Goal: Task Accomplishment & Management: Manage account settings

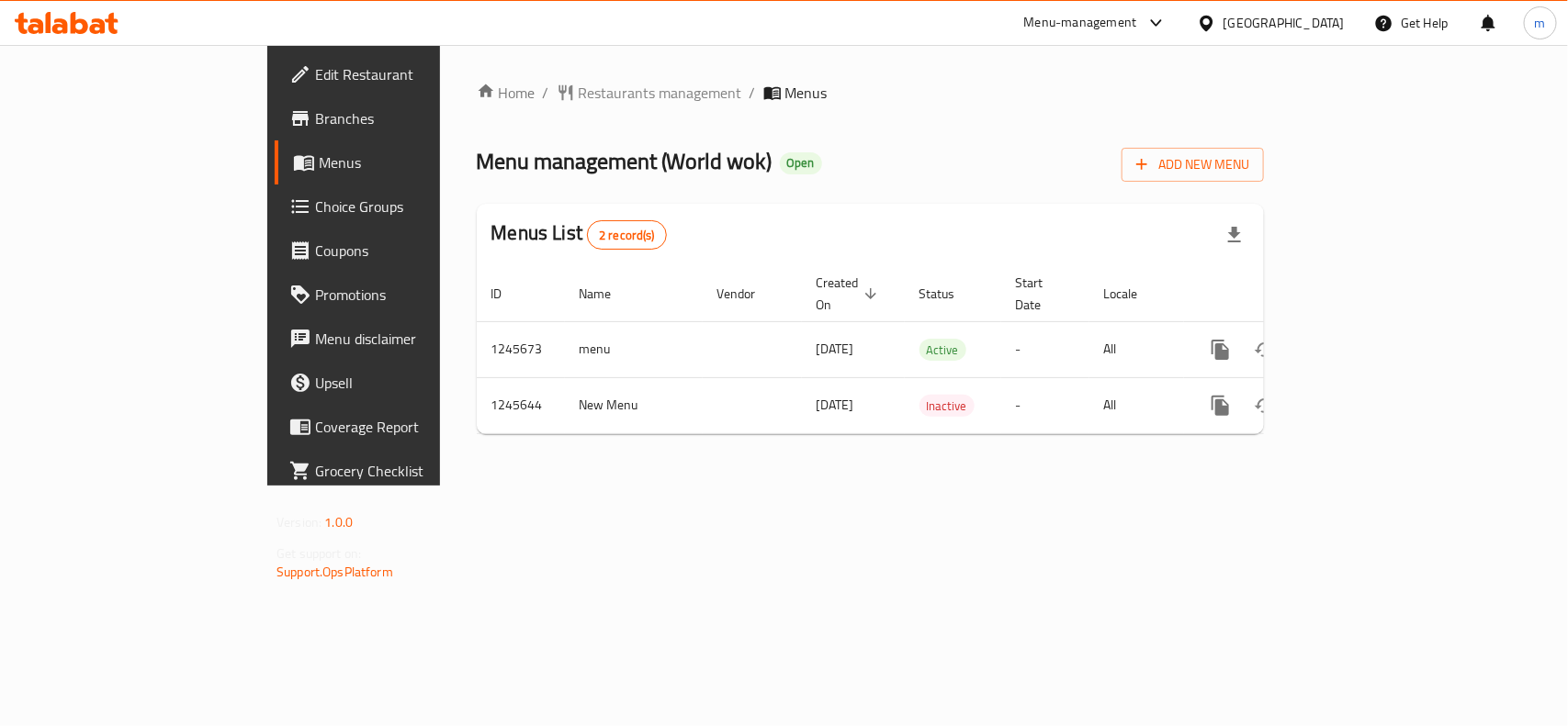
click at [543, 83] on li "/" at bounding box center [546, 93] width 7 height 22
click at [477, 90] on link "Home" at bounding box center [506, 93] width 59 height 22
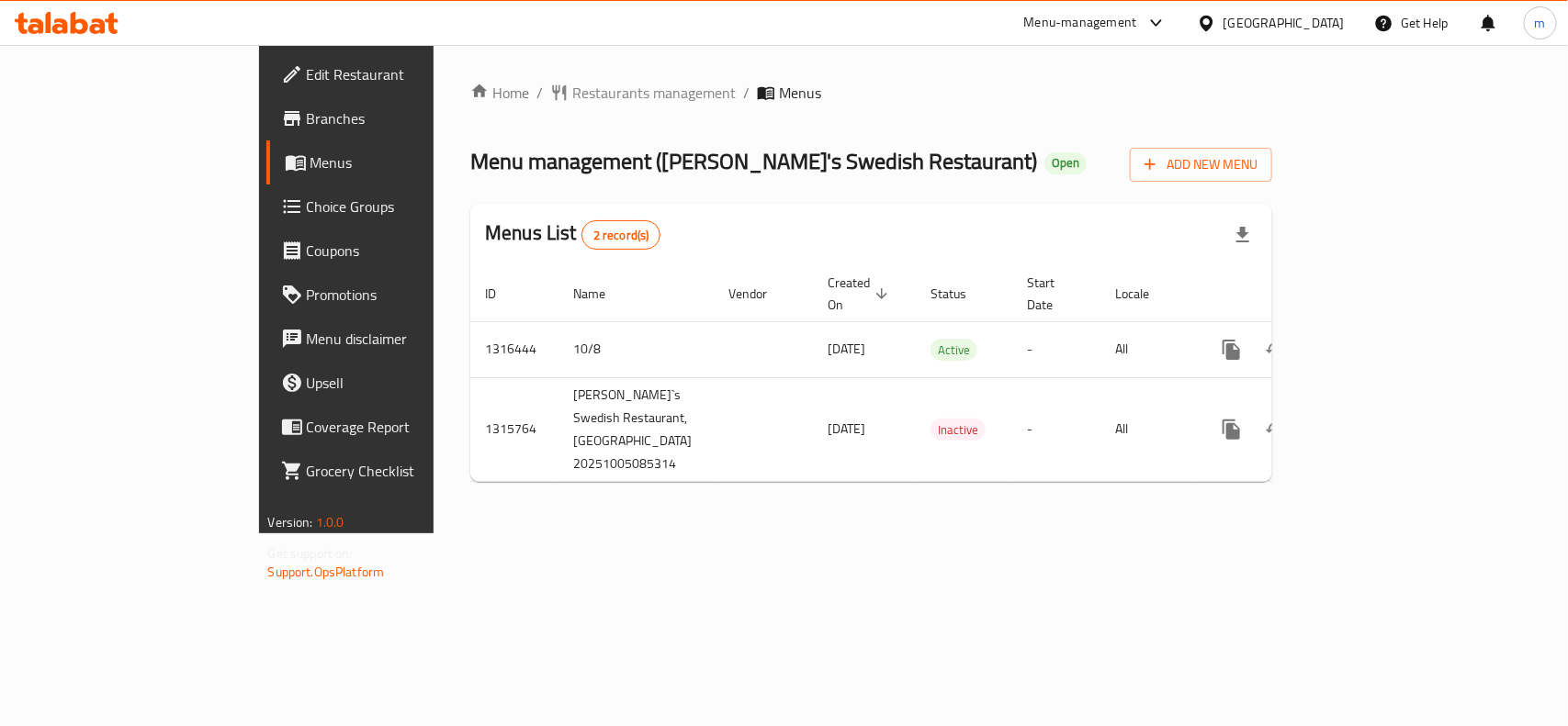
click at [307, 208] on span "Choice Groups" at bounding box center [406, 206] width 200 height 22
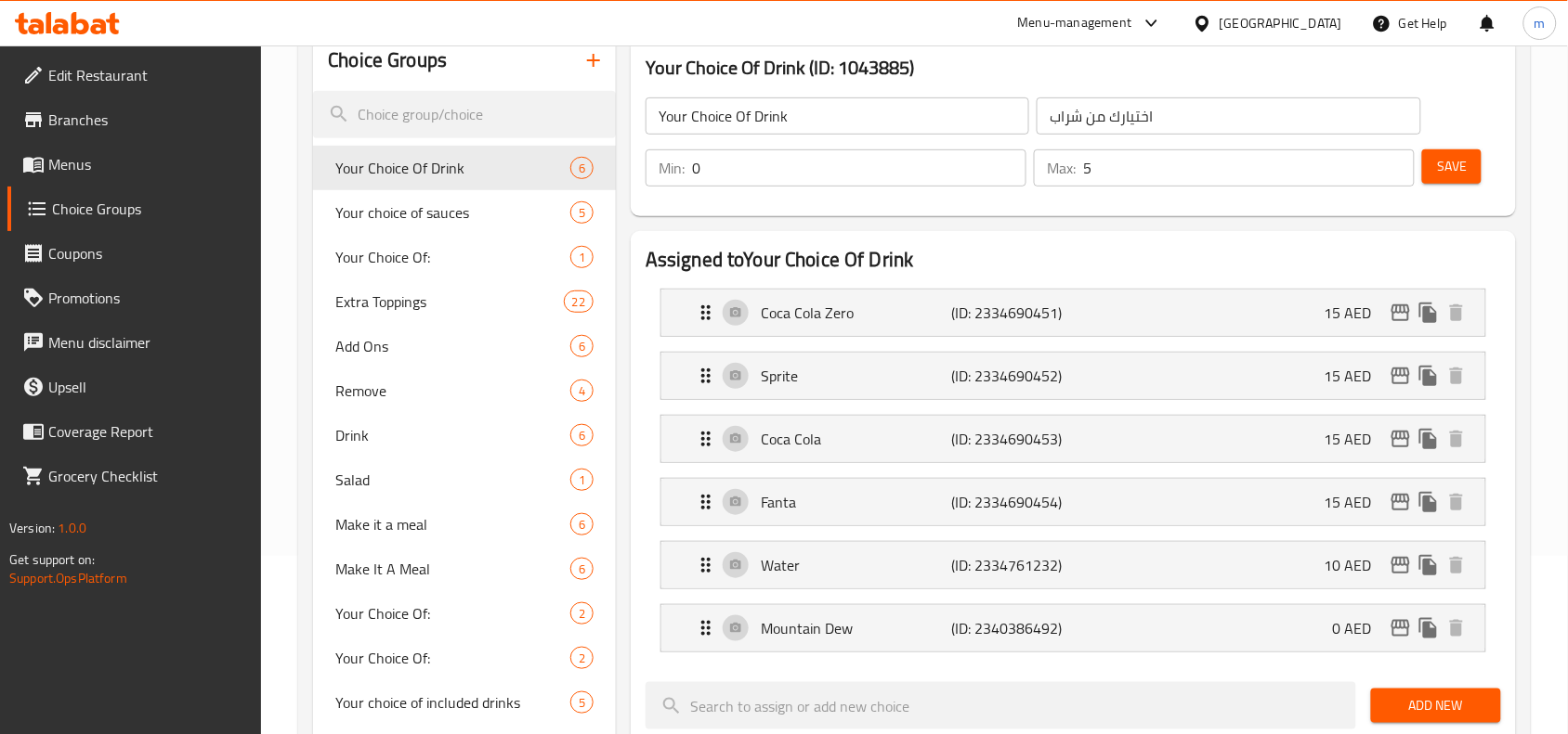
scroll to position [232, 0]
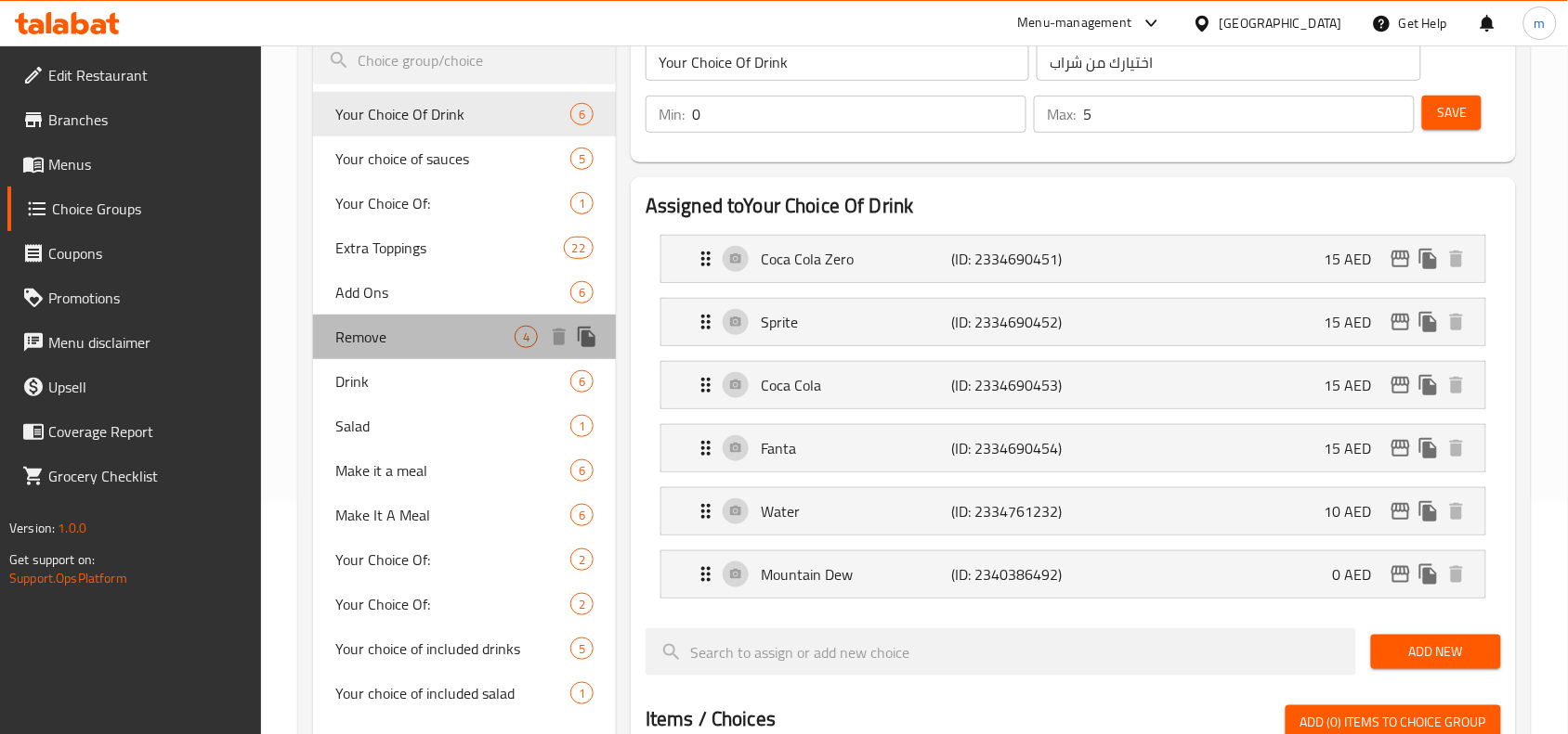
click at [424, 330] on span "Remove" at bounding box center [425, 336] width 180 height 22
type input "Remove"
type input "إزالة"
type input "4"
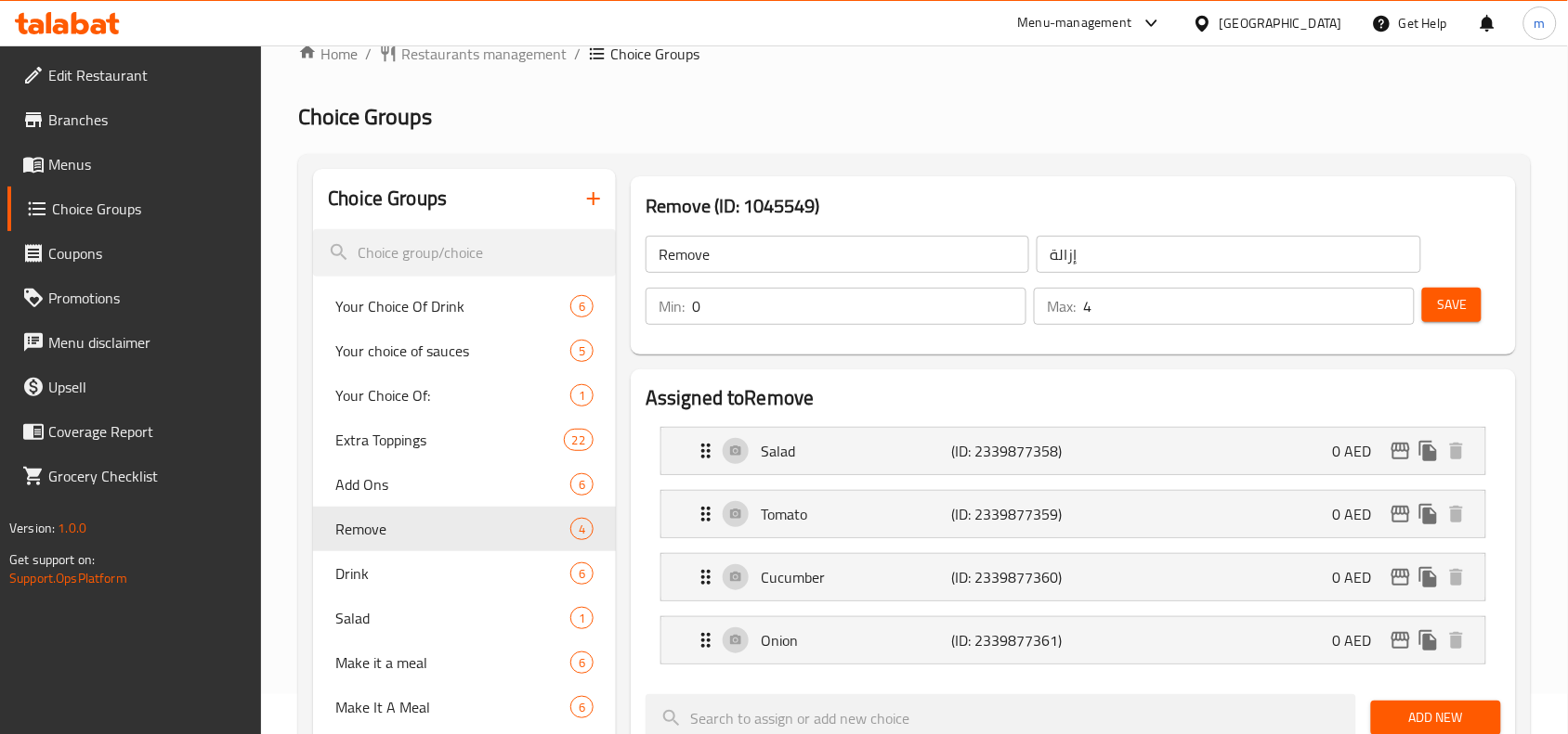
scroll to position [0, 0]
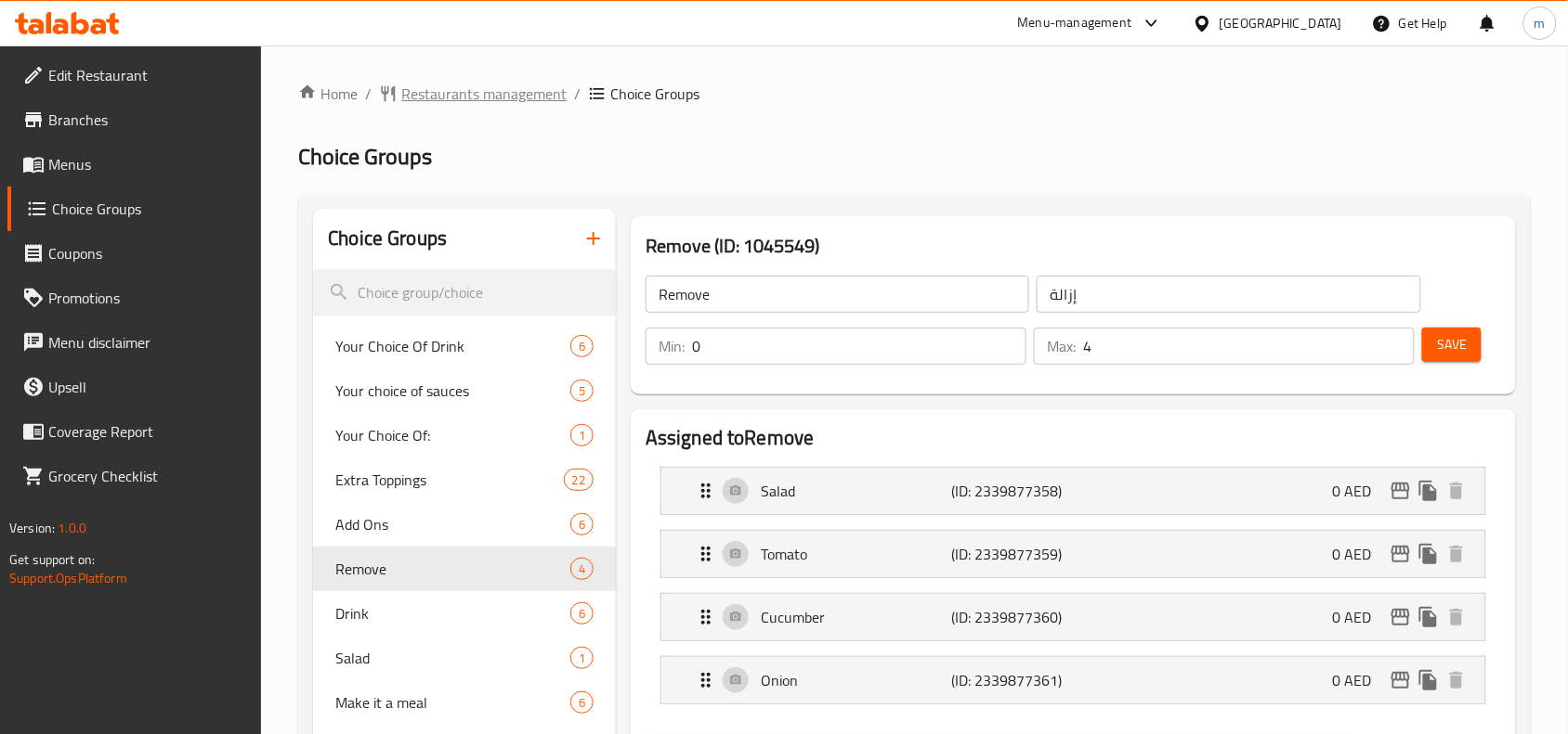
click at [486, 103] on span "Restaurants management" at bounding box center [483, 94] width 165 height 22
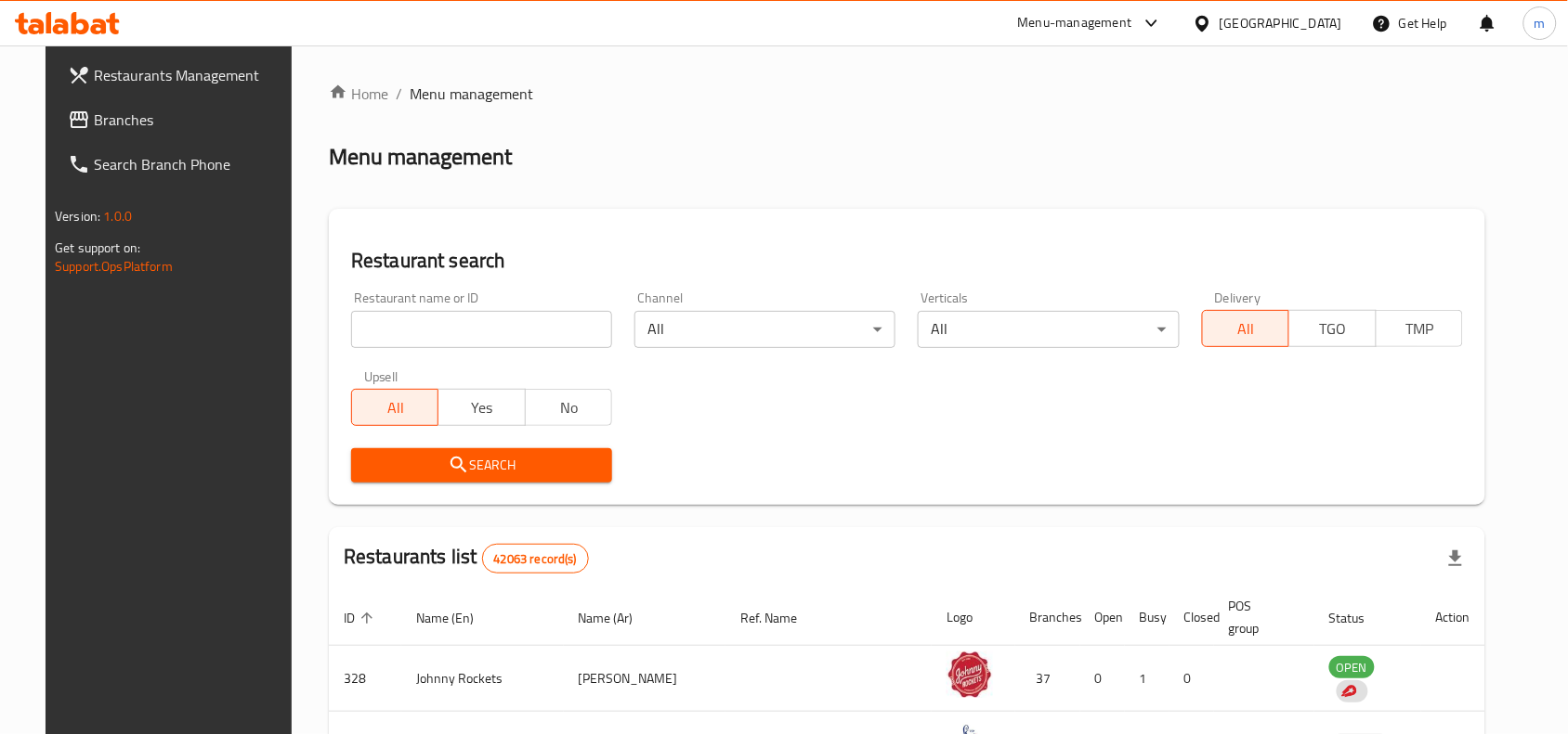
drag, startPoint x: 108, startPoint y: 134, endPoint x: 65, endPoint y: 149, distance: 45.5
click at [108, 134] on link "Branches" at bounding box center [180, 120] width 254 height 44
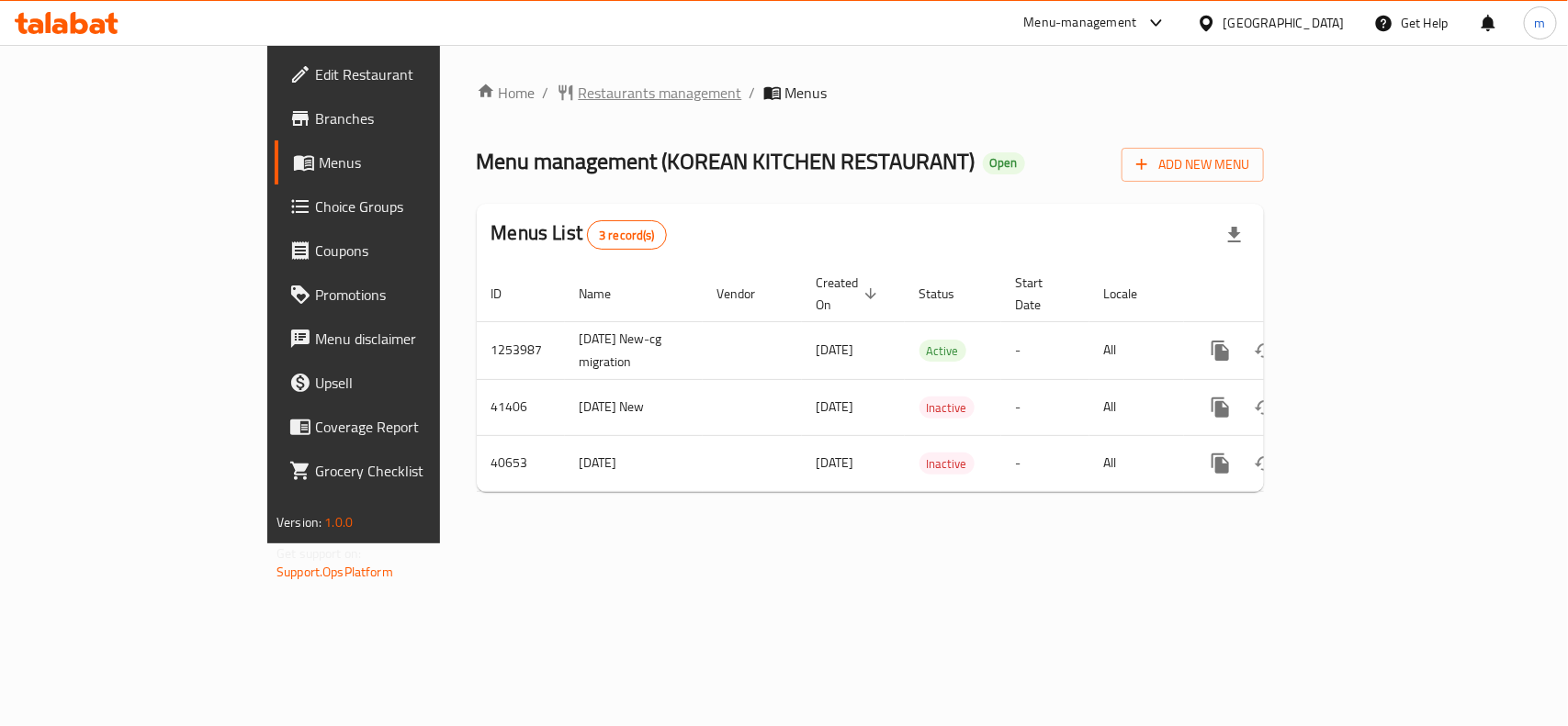
click at [579, 99] on span "Restaurants management" at bounding box center [660, 93] width 163 height 22
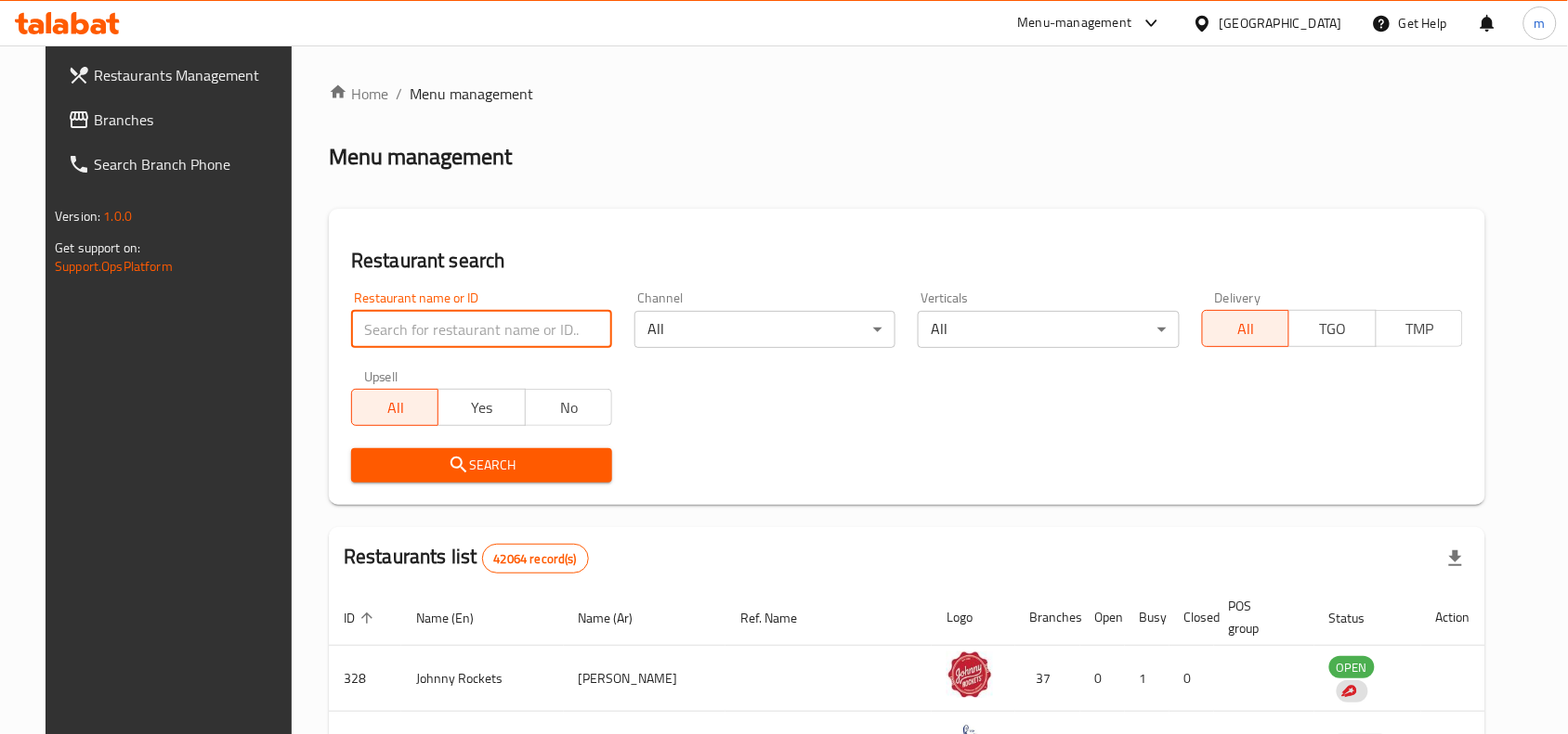
click at [463, 334] on input "search" at bounding box center [481, 329] width 261 height 37
paste input "21098"
type input "21098"
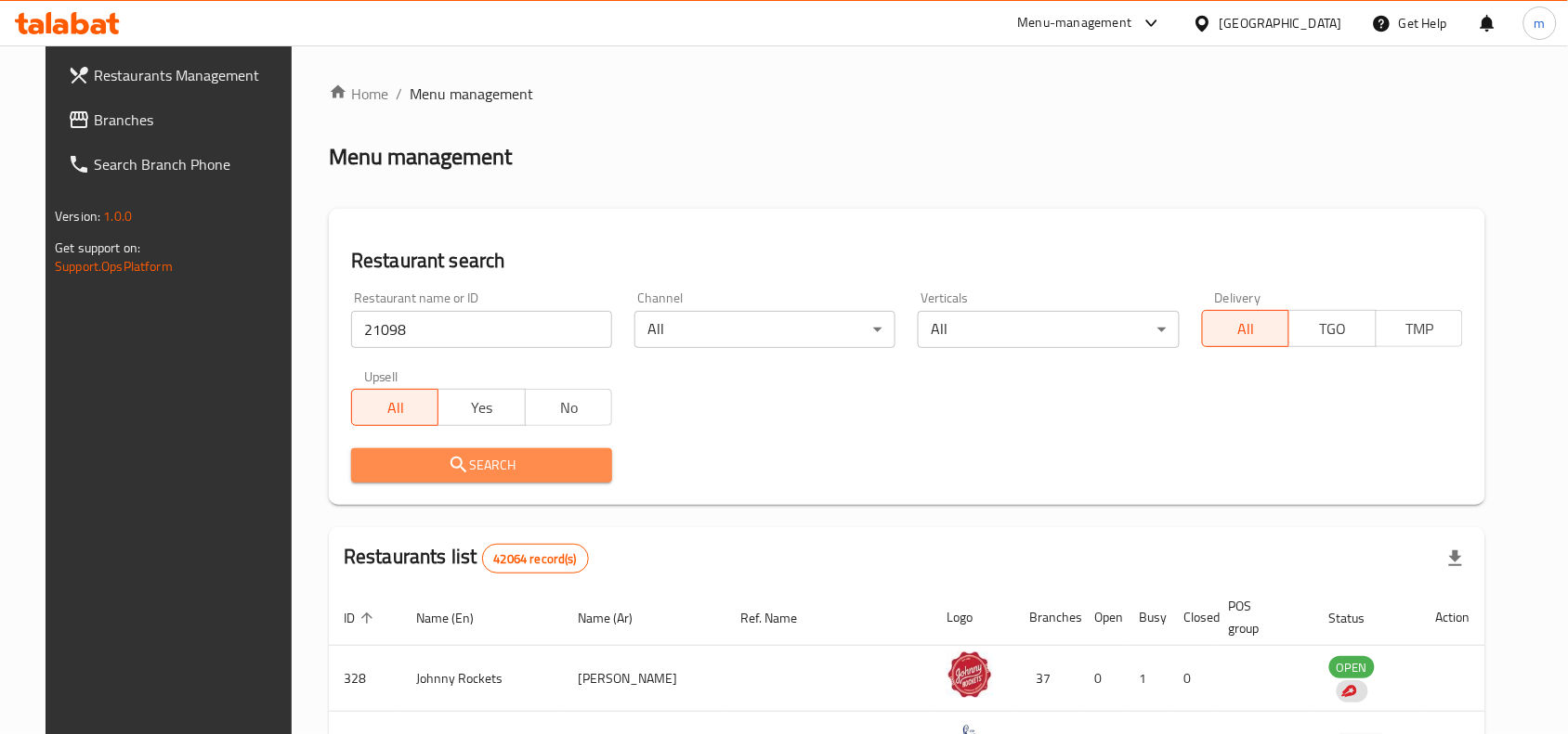
click at [450, 469] on span "Search" at bounding box center [481, 466] width 231 height 23
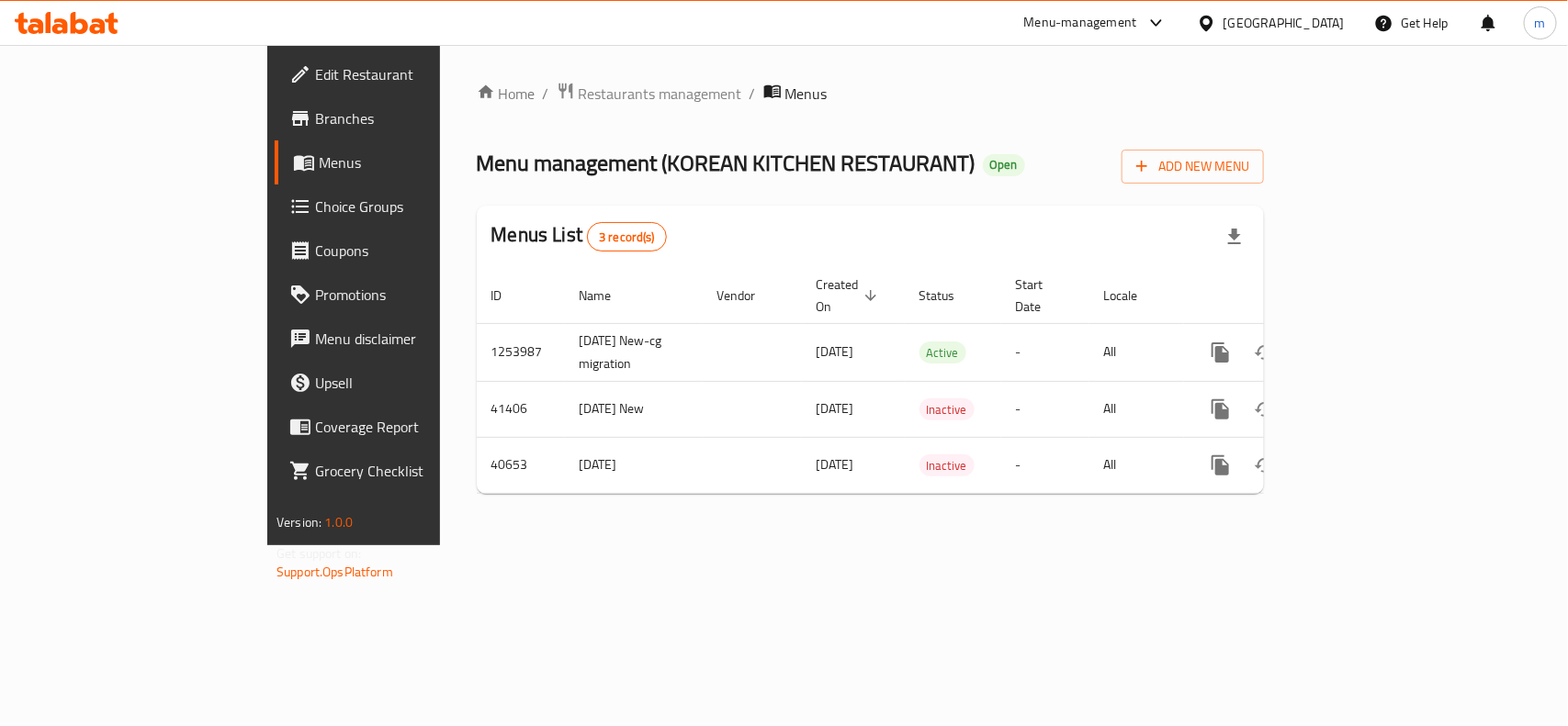
click at [315, 216] on span "Choice Groups" at bounding box center [415, 206] width 200 height 22
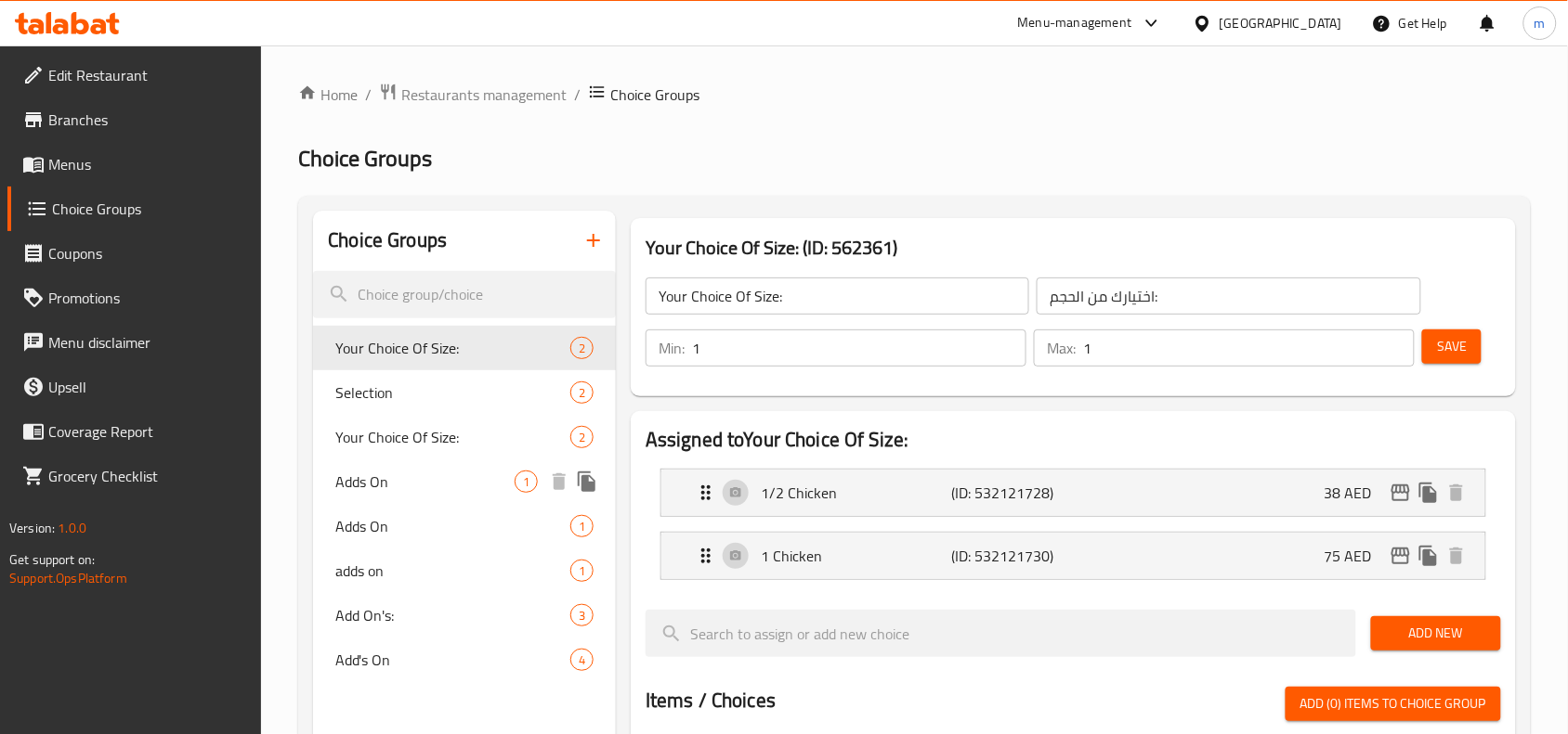
click at [379, 479] on span "Adds On" at bounding box center [425, 481] width 180 height 22
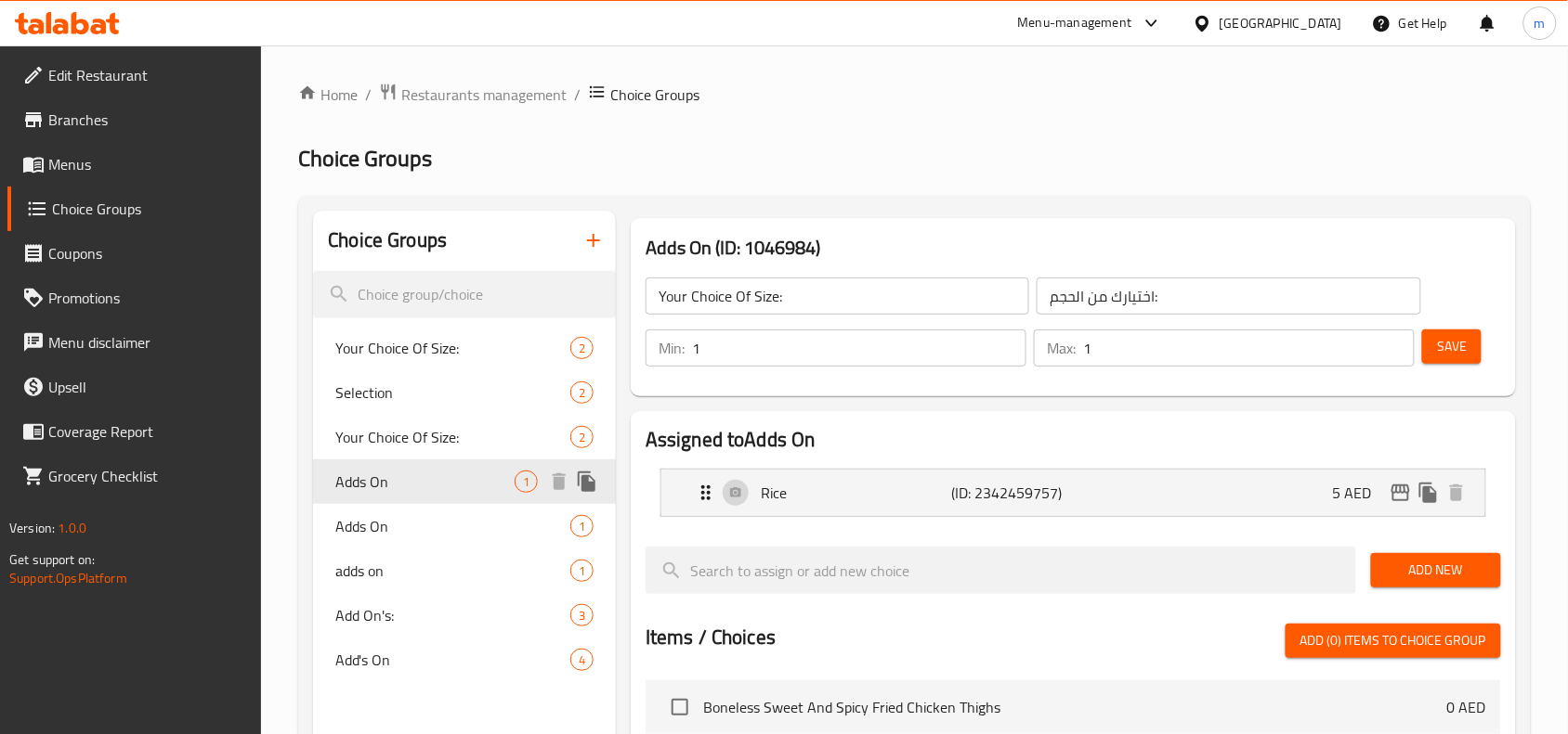
type input "Adds On"
type input "يضيف على"
type input "0"
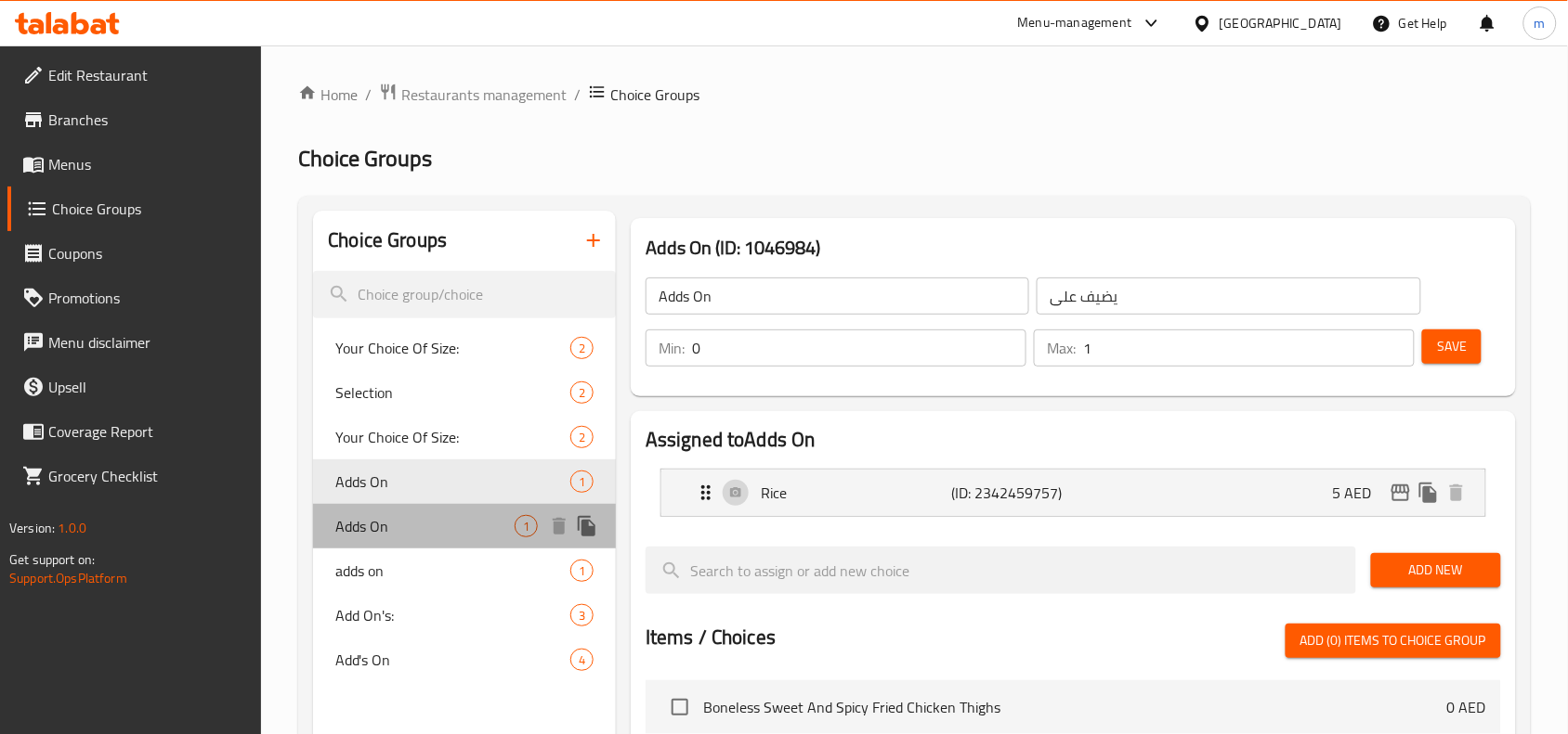
click at [376, 530] on span "Adds On" at bounding box center [425, 526] width 180 height 22
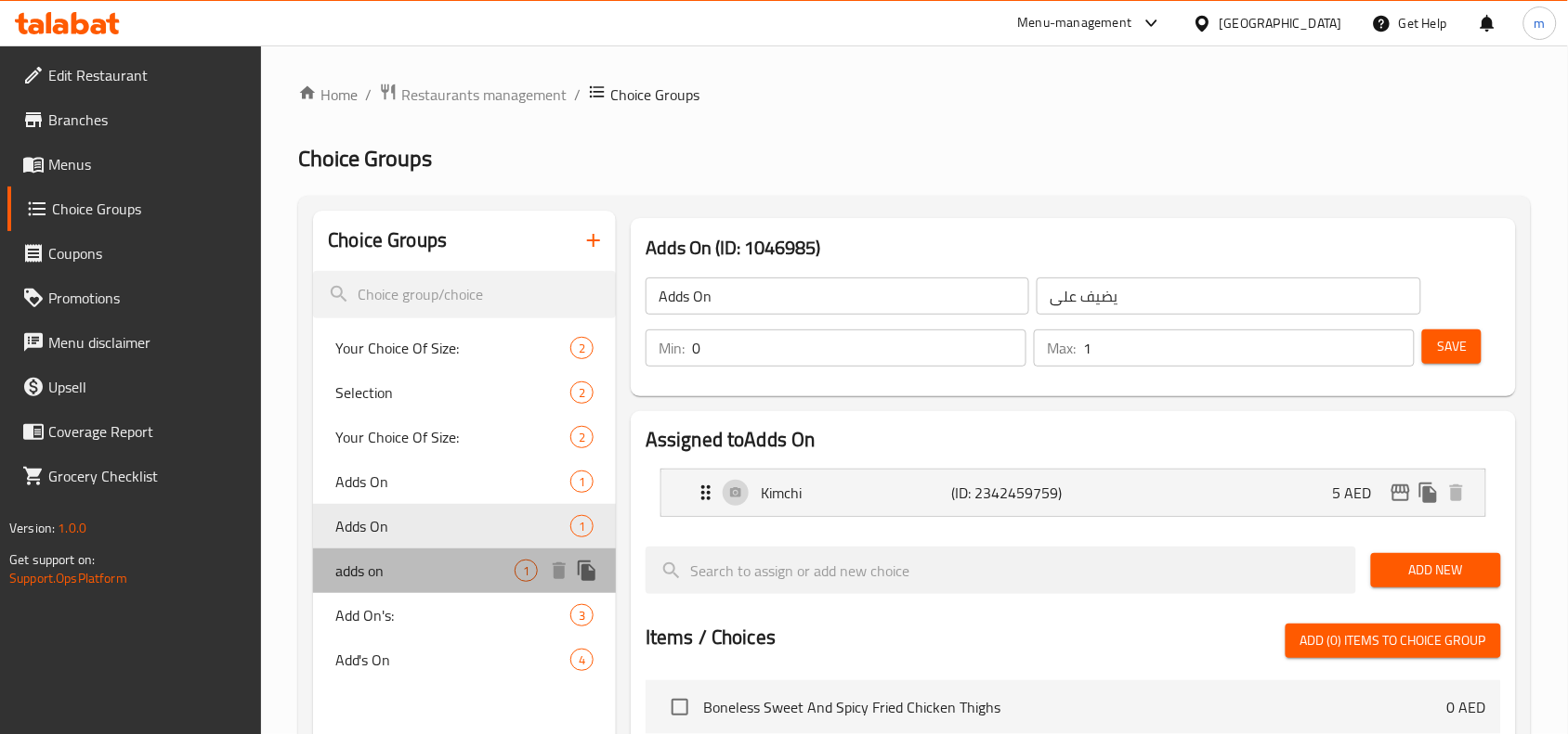
click at [381, 580] on span "adds on" at bounding box center [425, 571] width 180 height 22
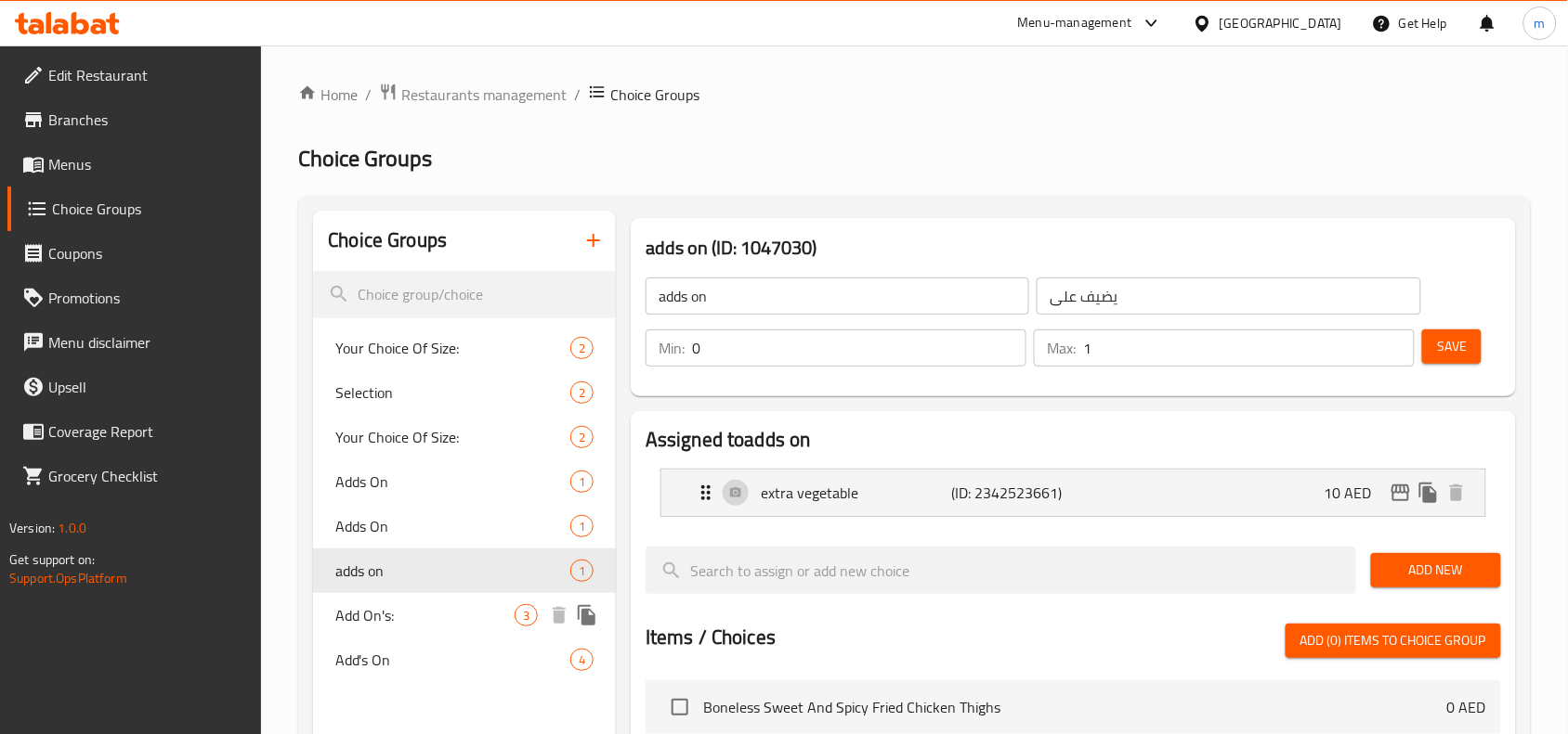
click at [385, 611] on span "Add On's:" at bounding box center [425, 615] width 180 height 22
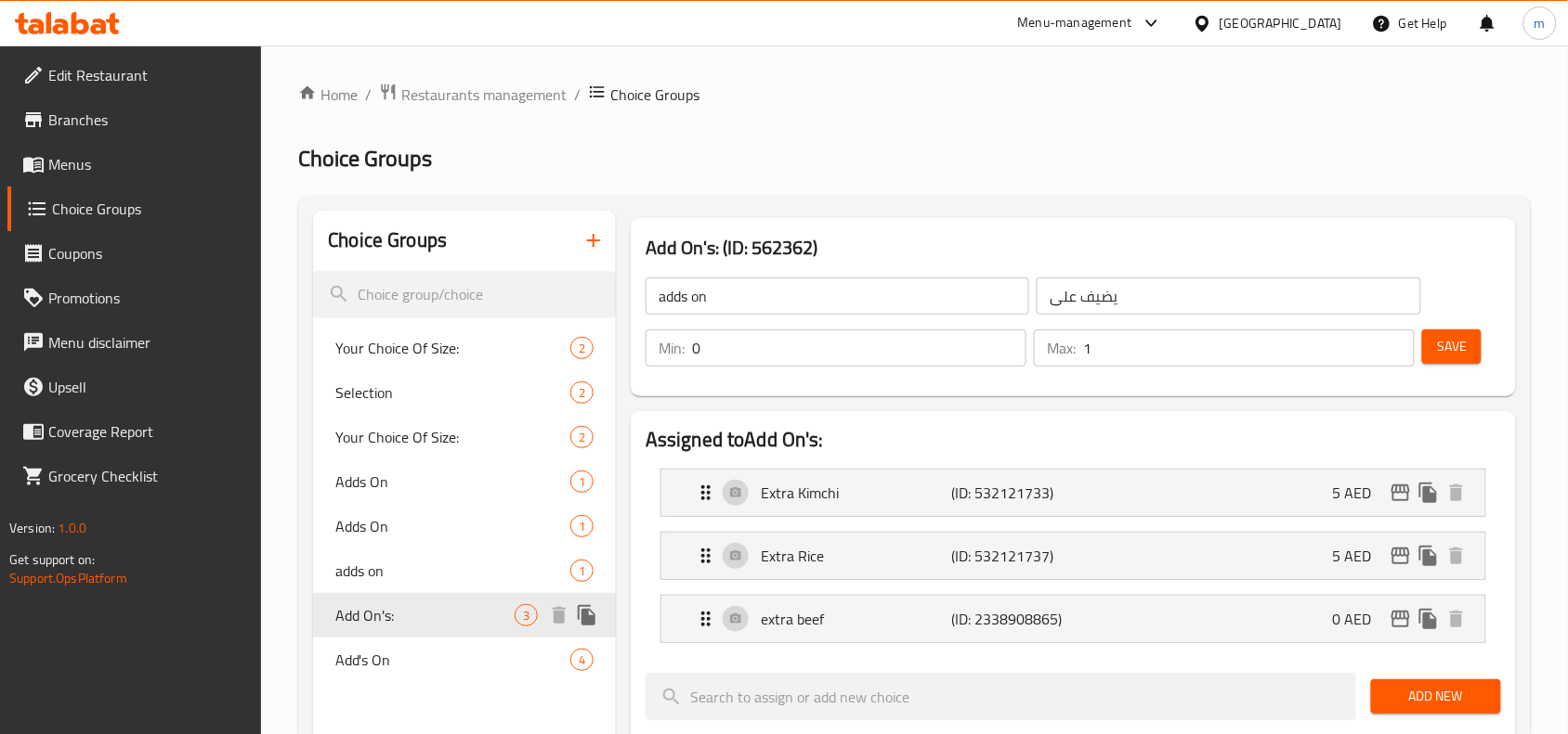
type input "Add On's:"
type input "الإضافات:"
type input "2"
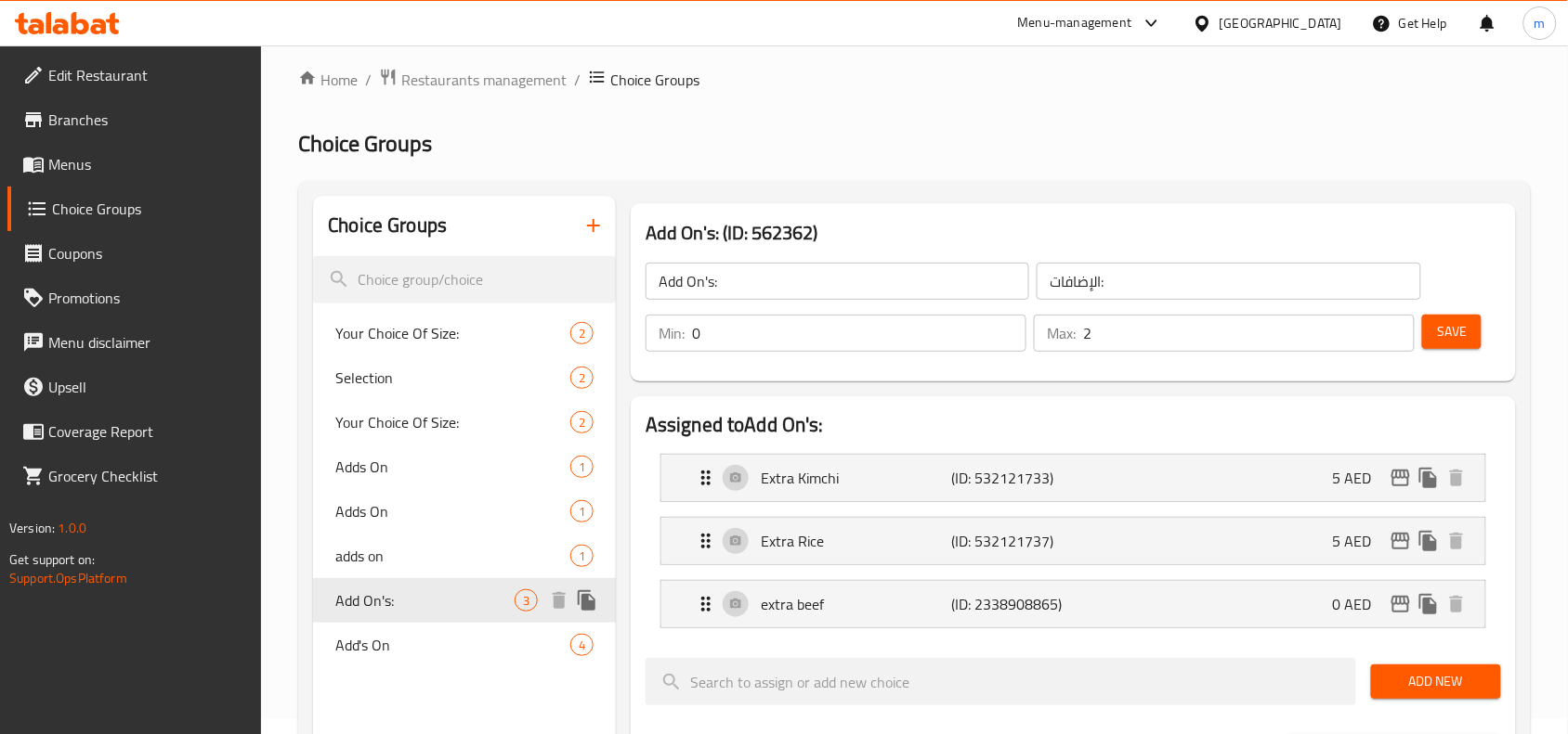
scroll to position [116, 0]
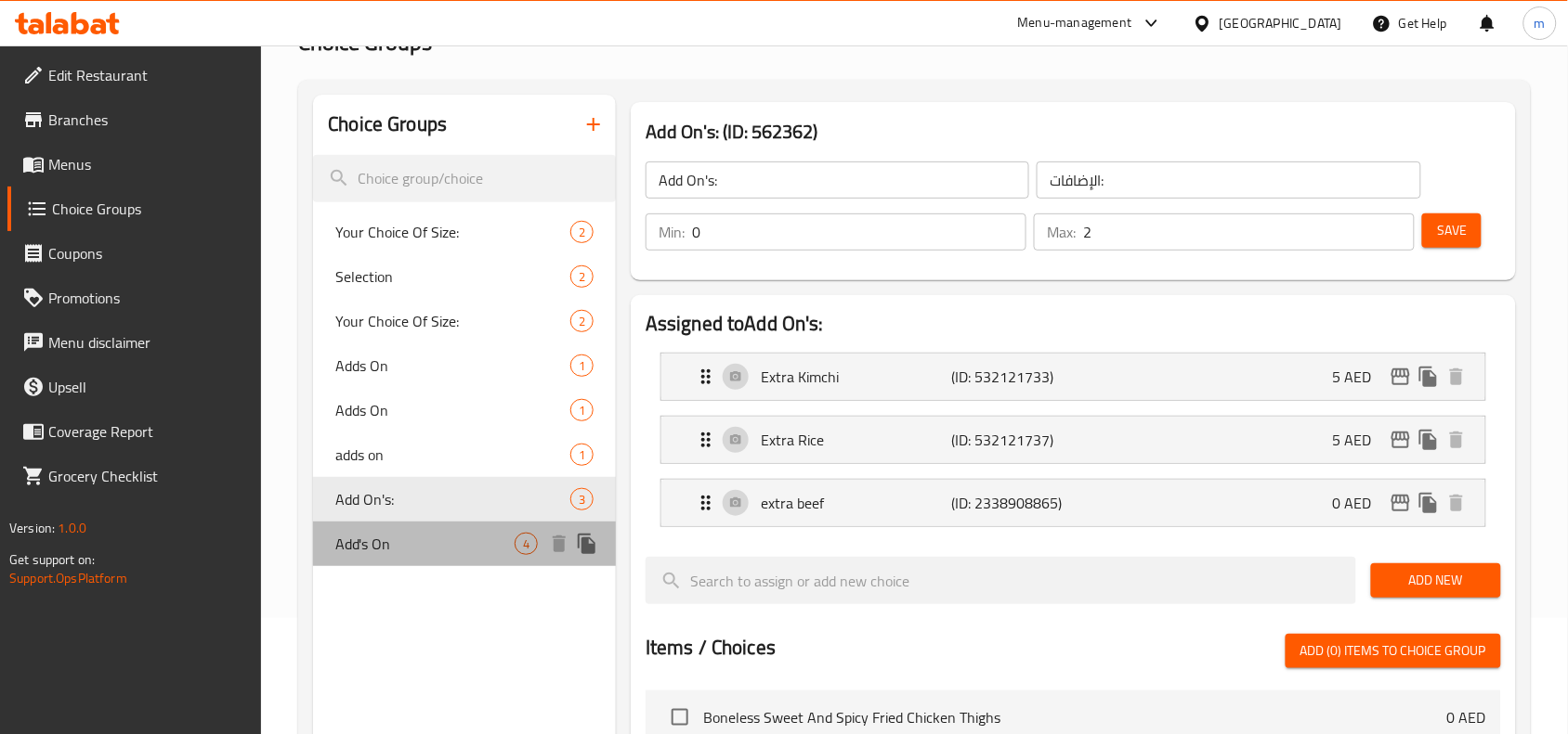
click at [416, 542] on span "Add's On" at bounding box center [425, 544] width 180 height 22
type input "Add's On"
type input "يضيف على"
type input "1"
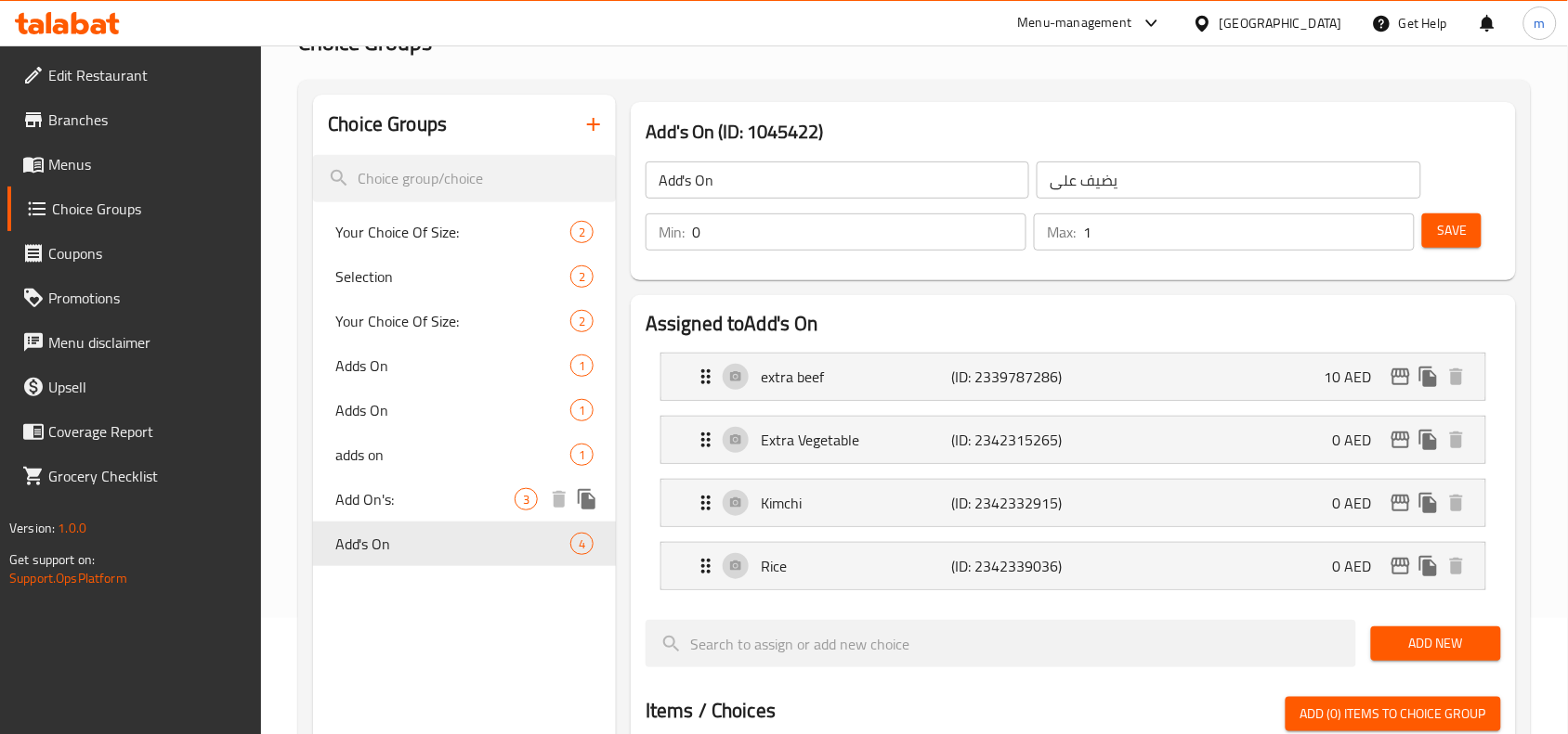
click at [406, 481] on div "Add On's: 3" at bounding box center [464, 499] width 302 height 44
type input "Add On's:"
type input "الإضافات:"
type input "2"
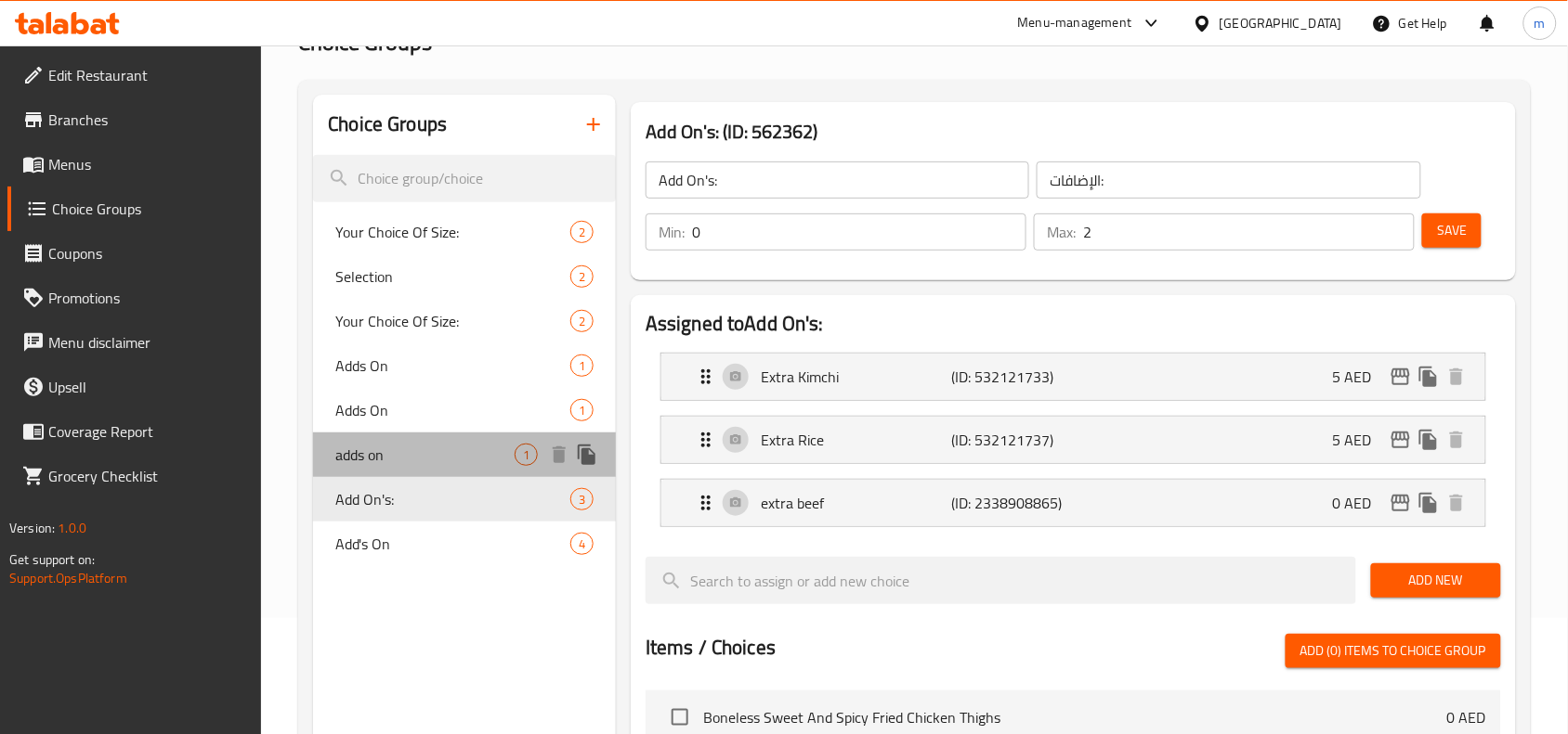
click at [421, 444] on span "adds on" at bounding box center [425, 455] width 180 height 22
type input "adds on"
type input "يضيف على"
type input "1"
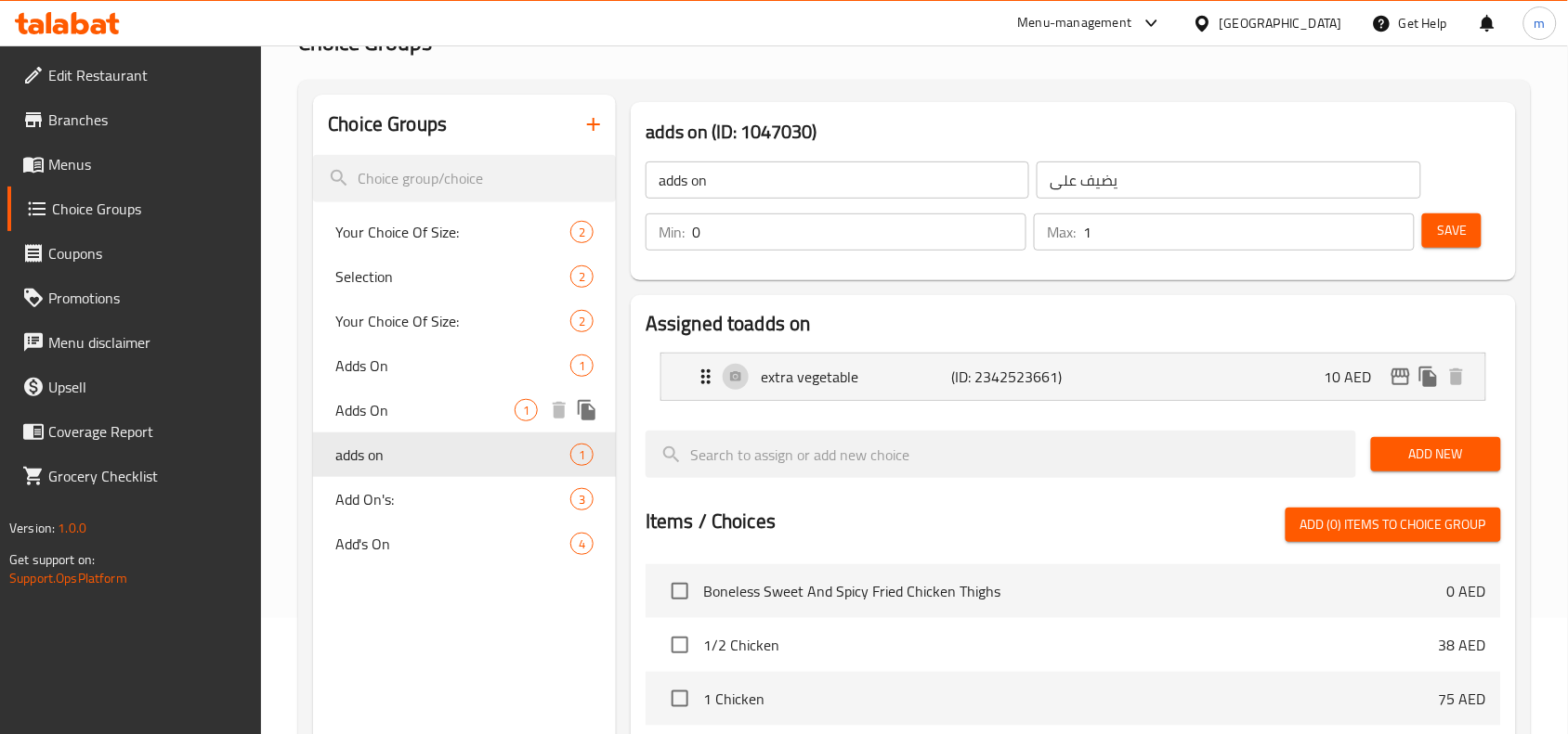
click at [428, 428] on div "Adds On 1" at bounding box center [464, 410] width 302 height 44
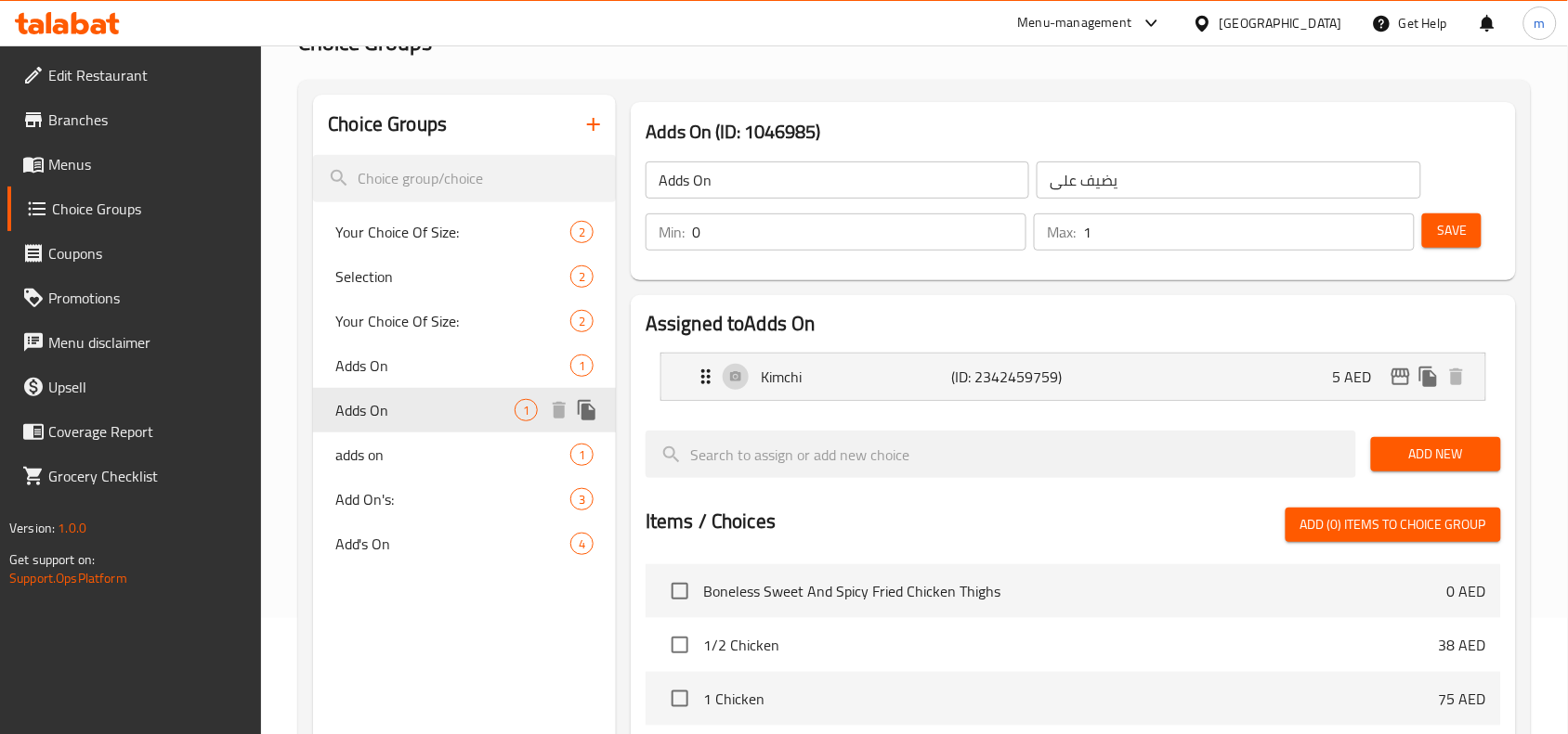
click at [446, 396] on div "Adds On 1" at bounding box center [464, 410] width 302 height 44
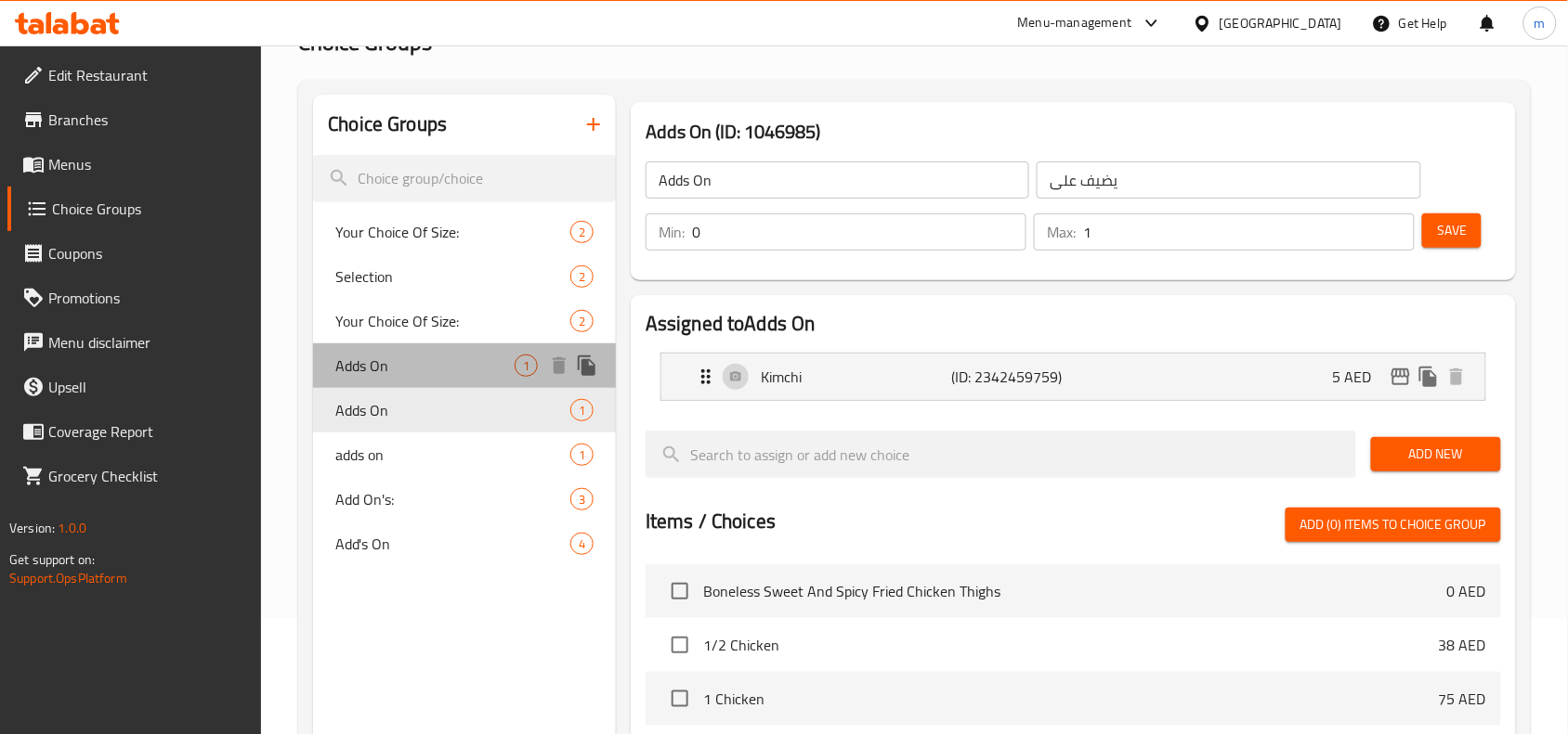
click at [462, 350] on div "Adds On 1" at bounding box center [464, 366] width 302 height 44
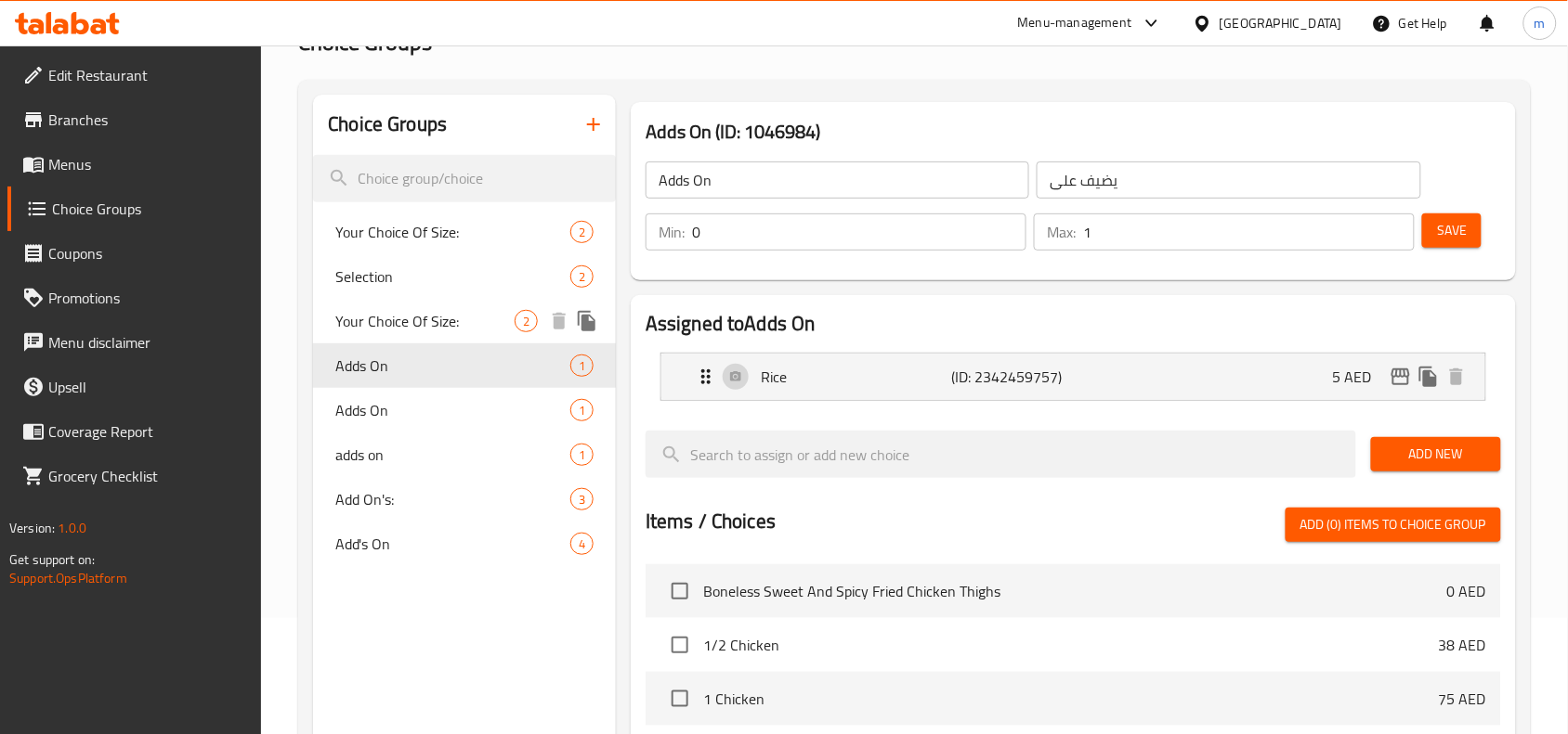
click at [476, 318] on span "Your Choice Of Size:" at bounding box center [425, 321] width 180 height 22
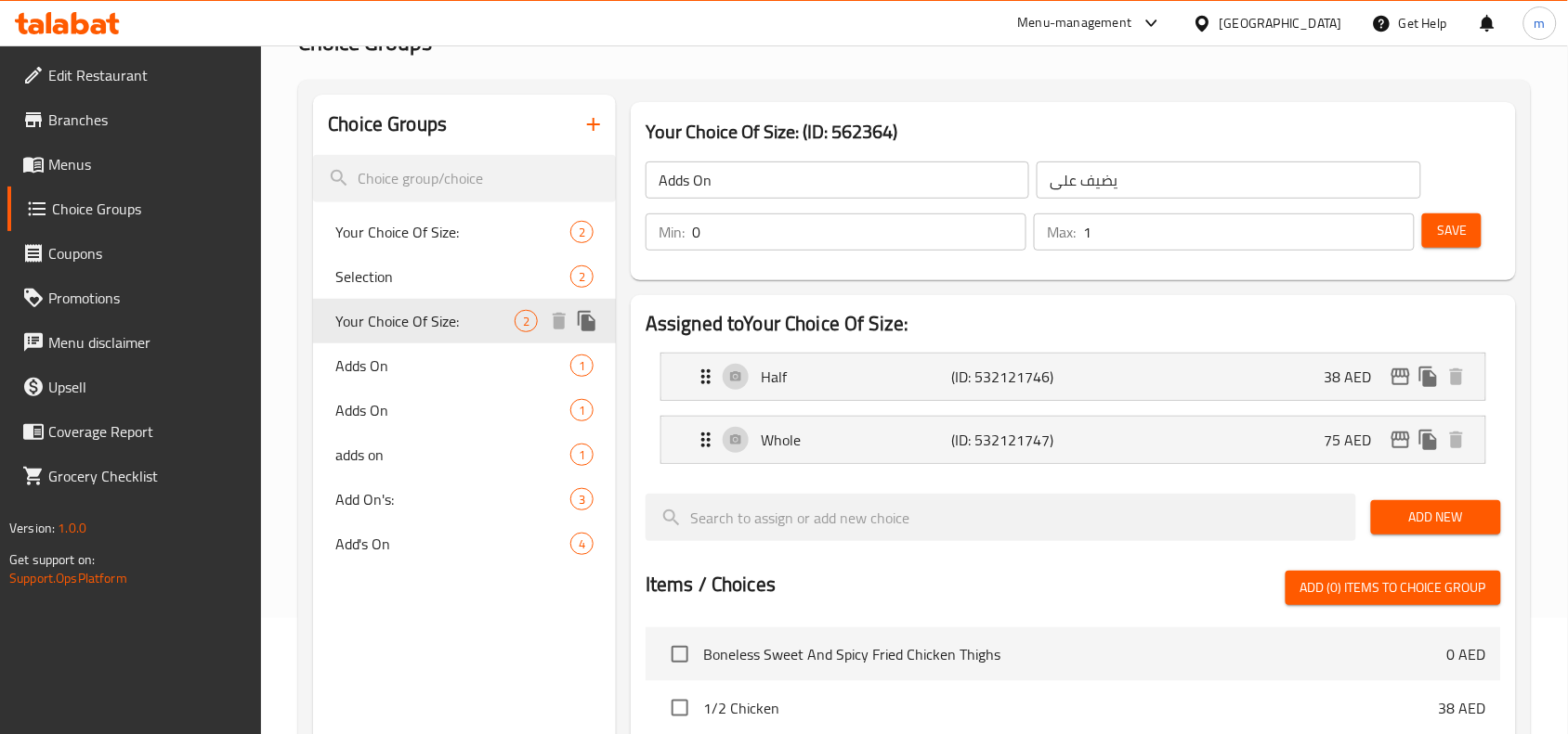
type input "Your Choice Of Size:"
type input "اختيارك من الحجم:"
type input "1"
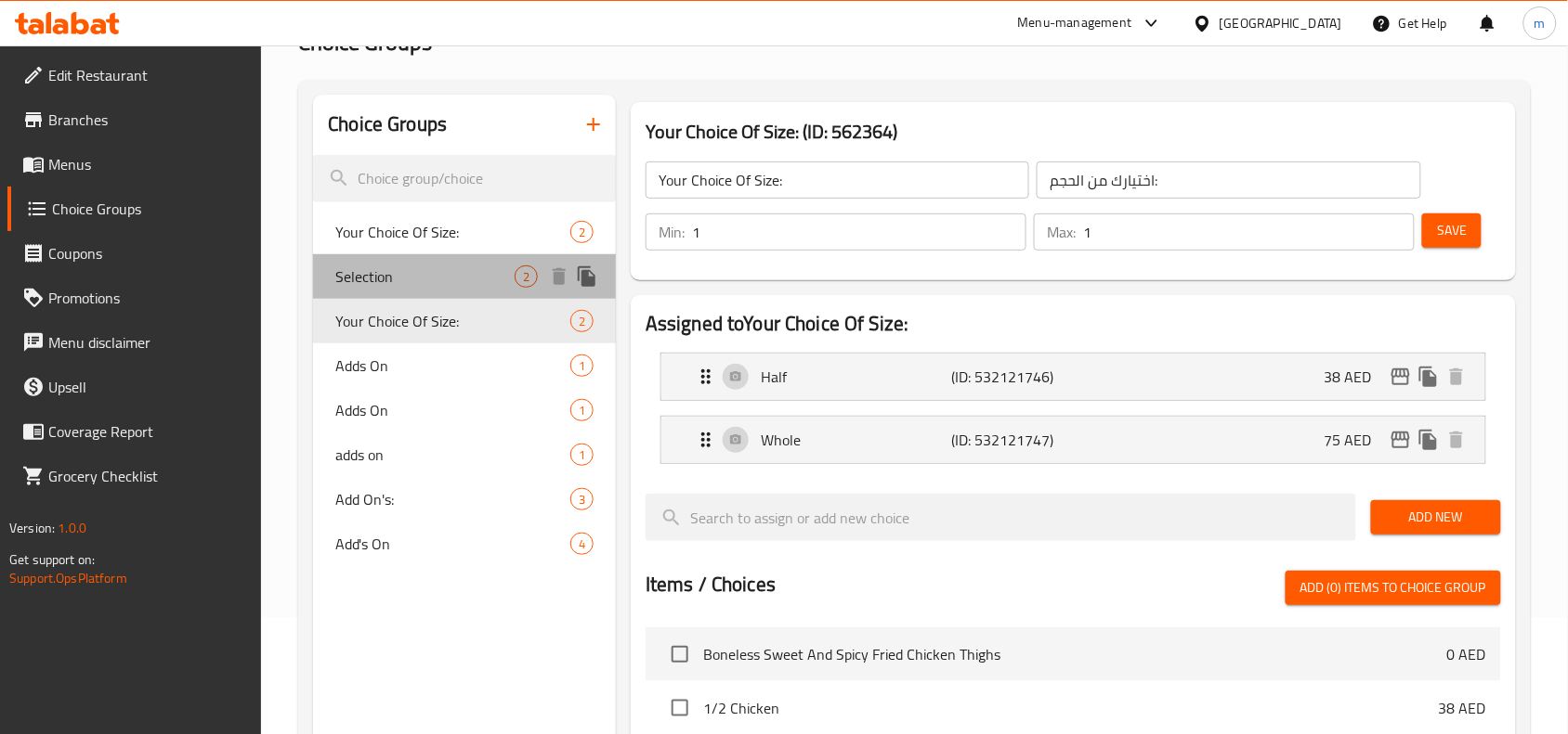
click at [439, 275] on span "Selection" at bounding box center [425, 276] width 180 height 22
type input "Selection"
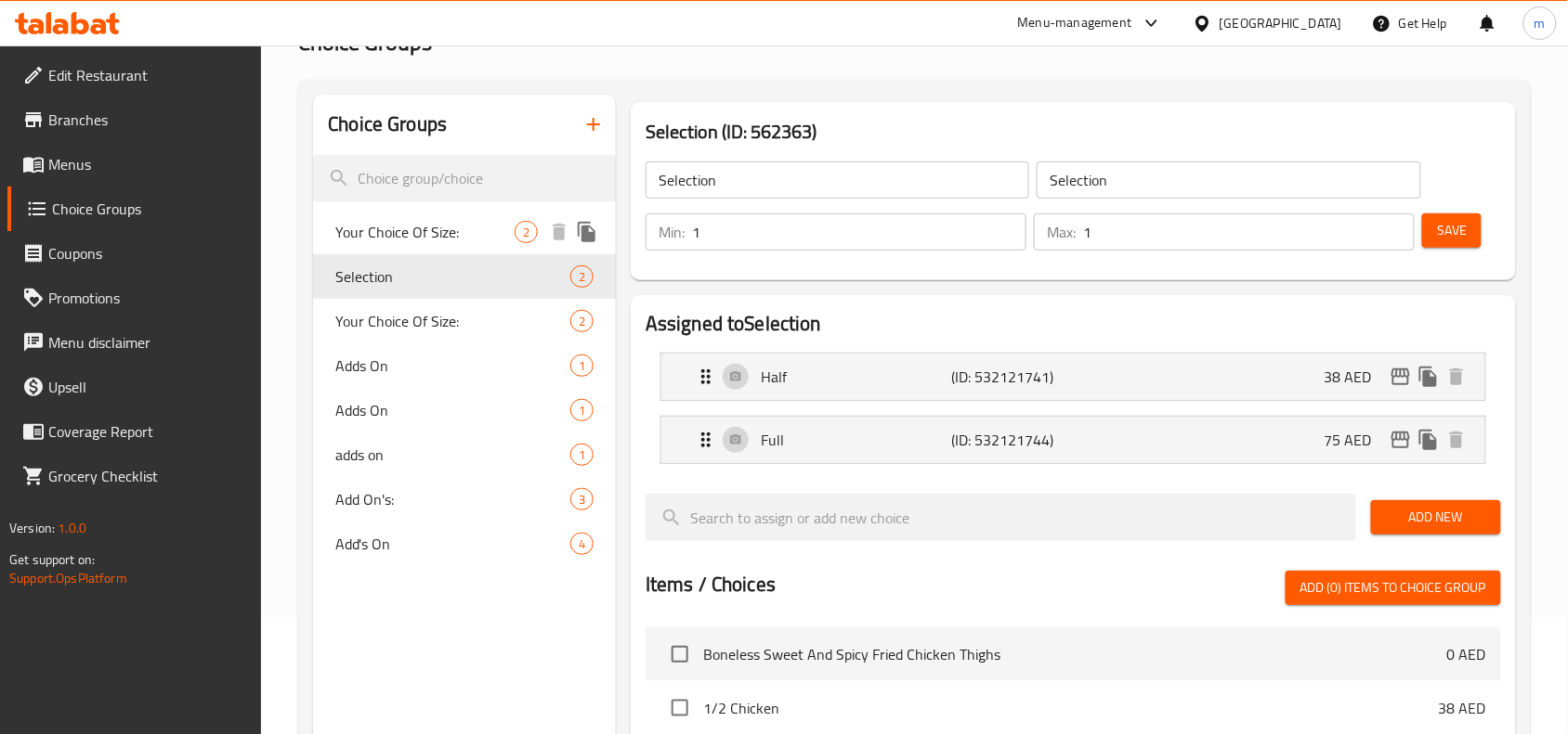
click at [439, 226] on span "Your Choice Of Size:" at bounding box center [425, 232] width 180 height 22
type input "Your Choice Of Size:"
type input "اختيارك من الحجم:"
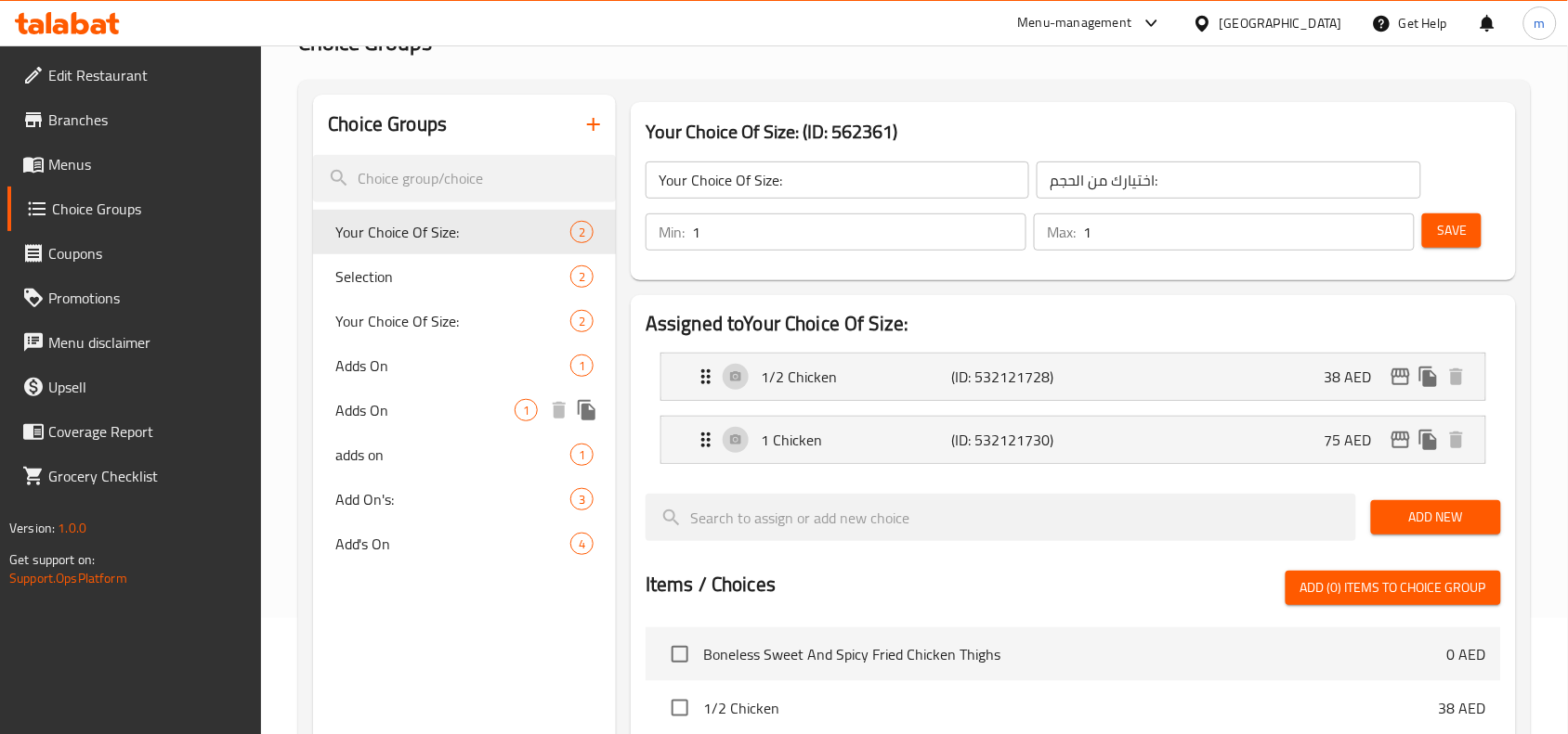
click at [412, 404] on span "Adds On" at bounding box center [425, 409] width 180 height 22
type input "Adds On"
type input "يضيف على"
type input "0"
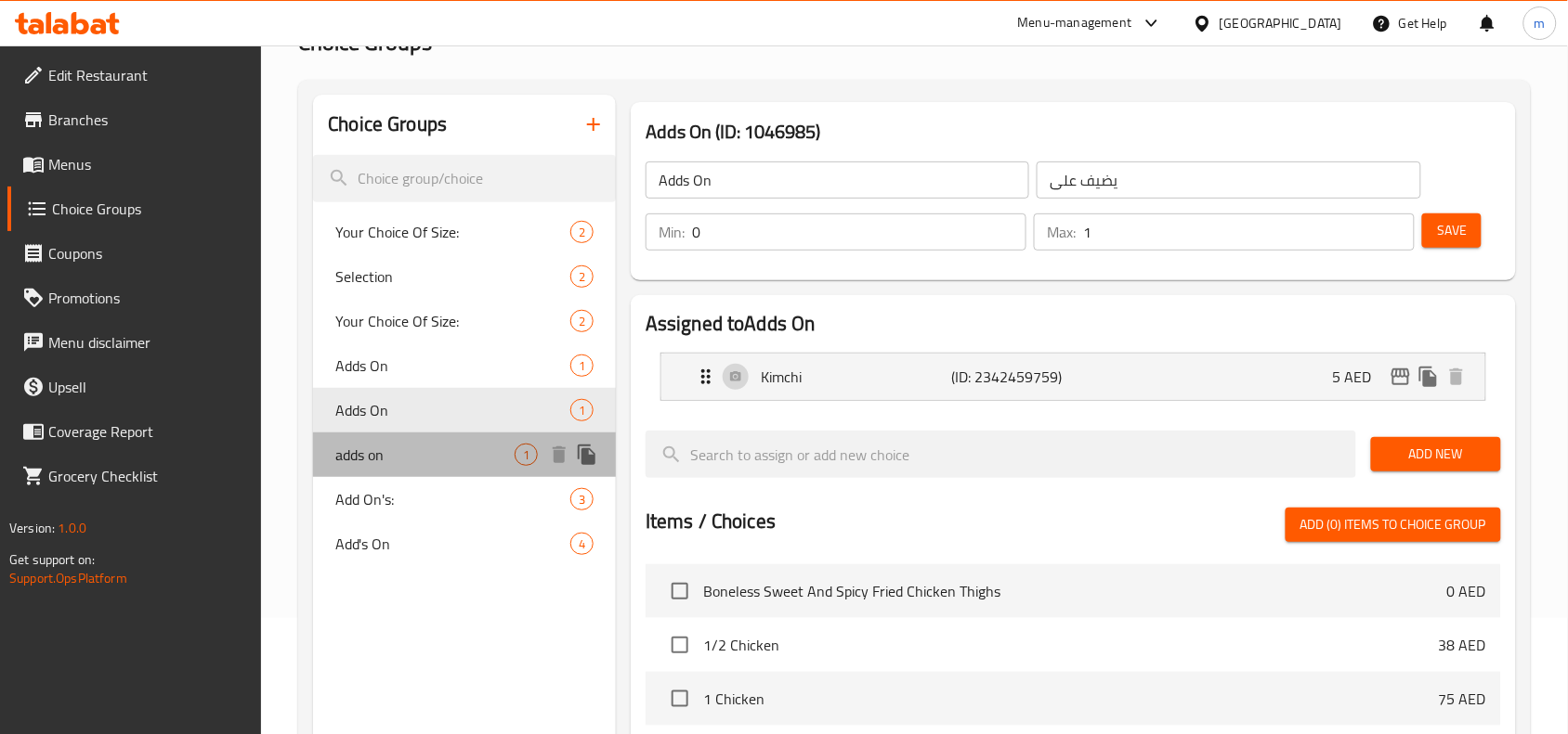
click at [392, 448] on span "adds on" at bounding box center [425, 455] width 180 height 22
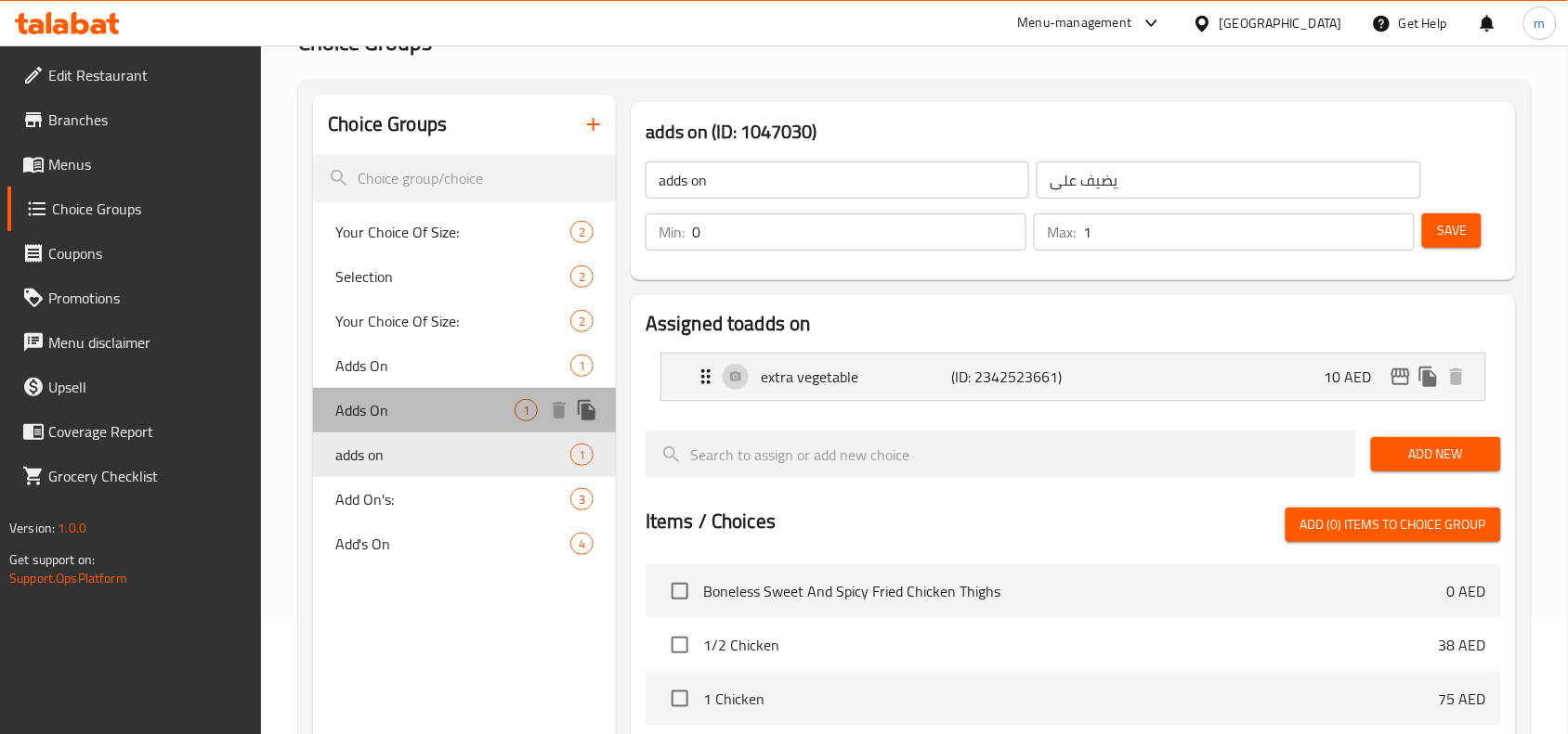
click at [407, 402] on span "Adds On" at bounding box center [425, 409] width 180 height 22
type input "Adds On"
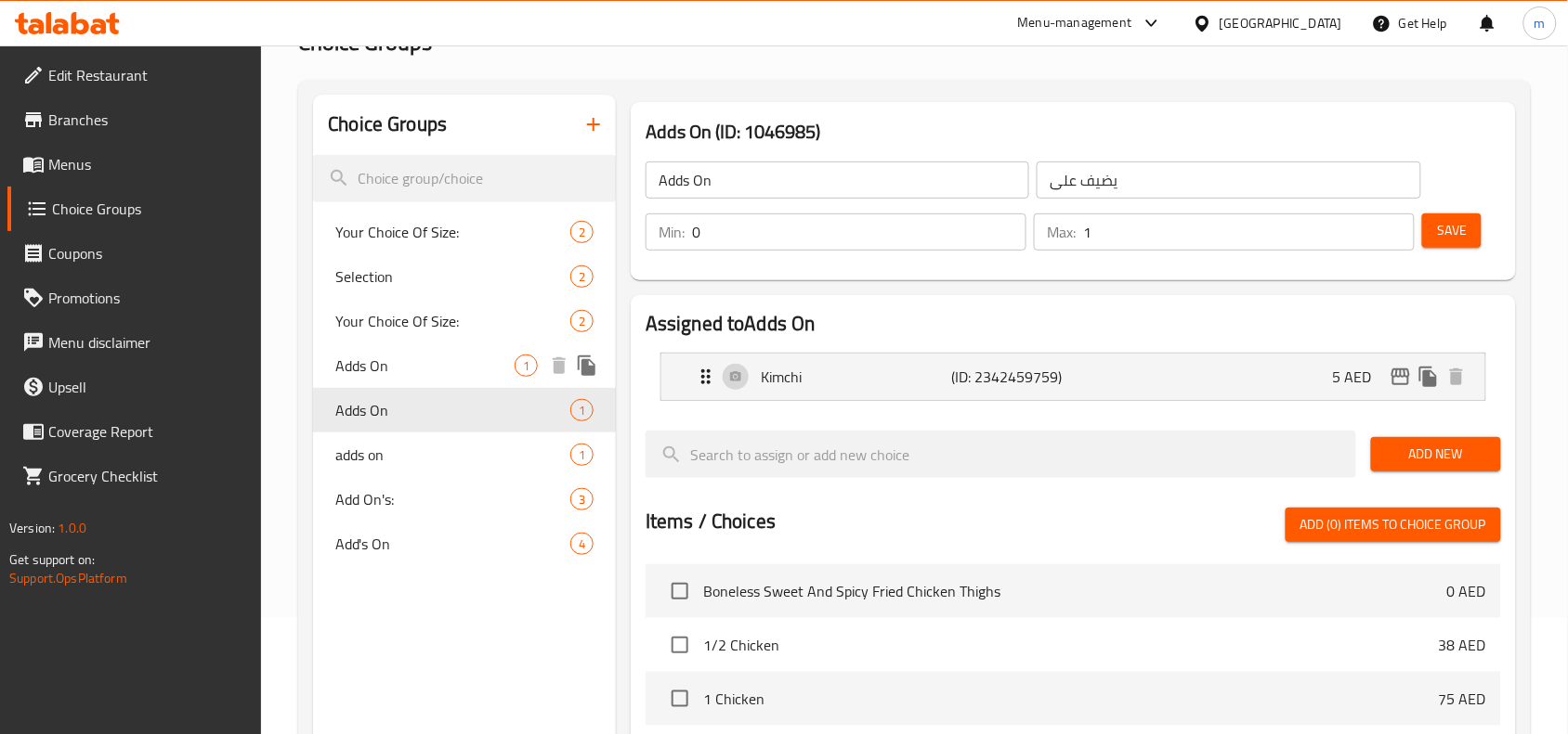
click at [423, 365] on span "Adds On" at bounding box center [425, 365] width 180 height 22
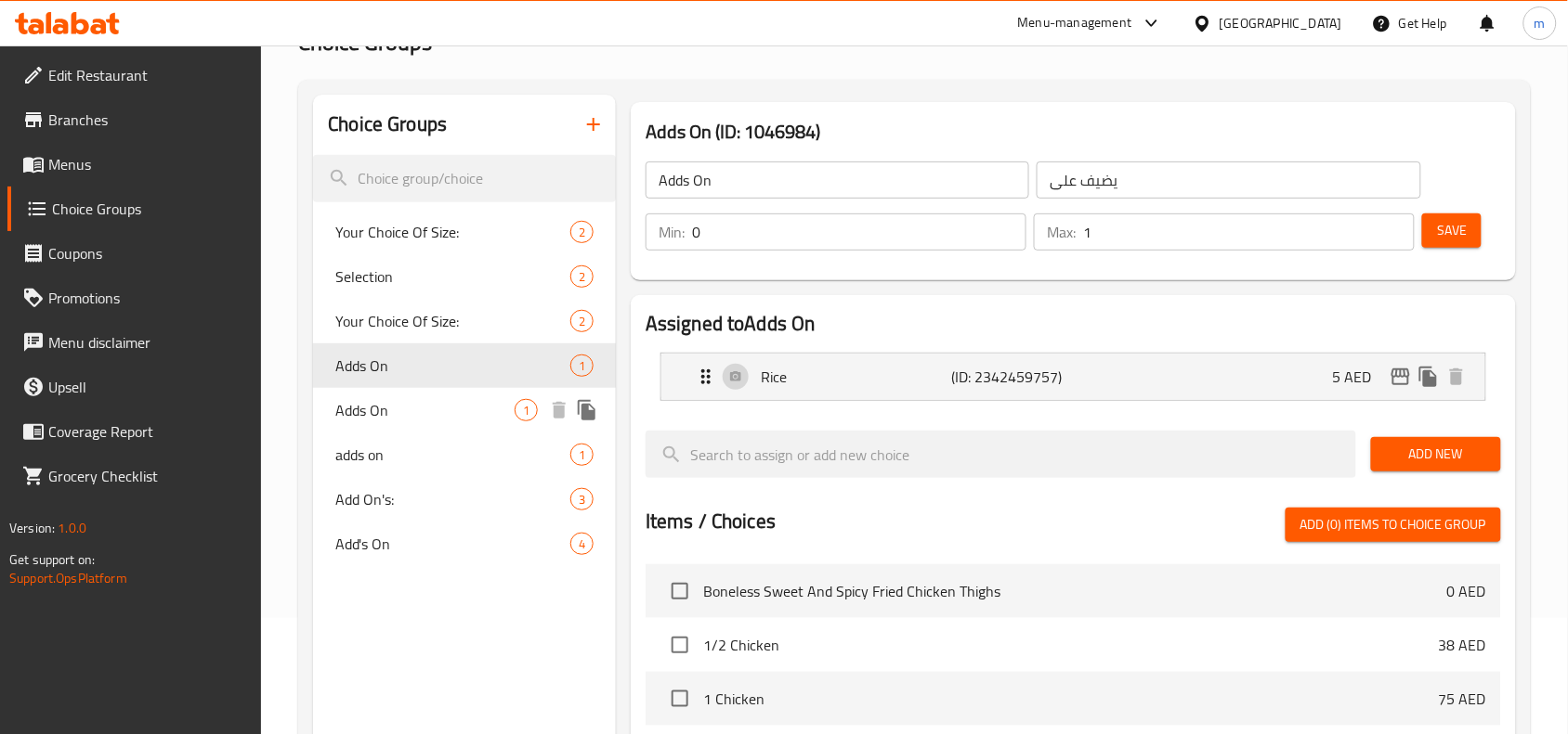
click at [397, 413] on span "Adds On" at bounding box center [425, 409] width 180 height 22
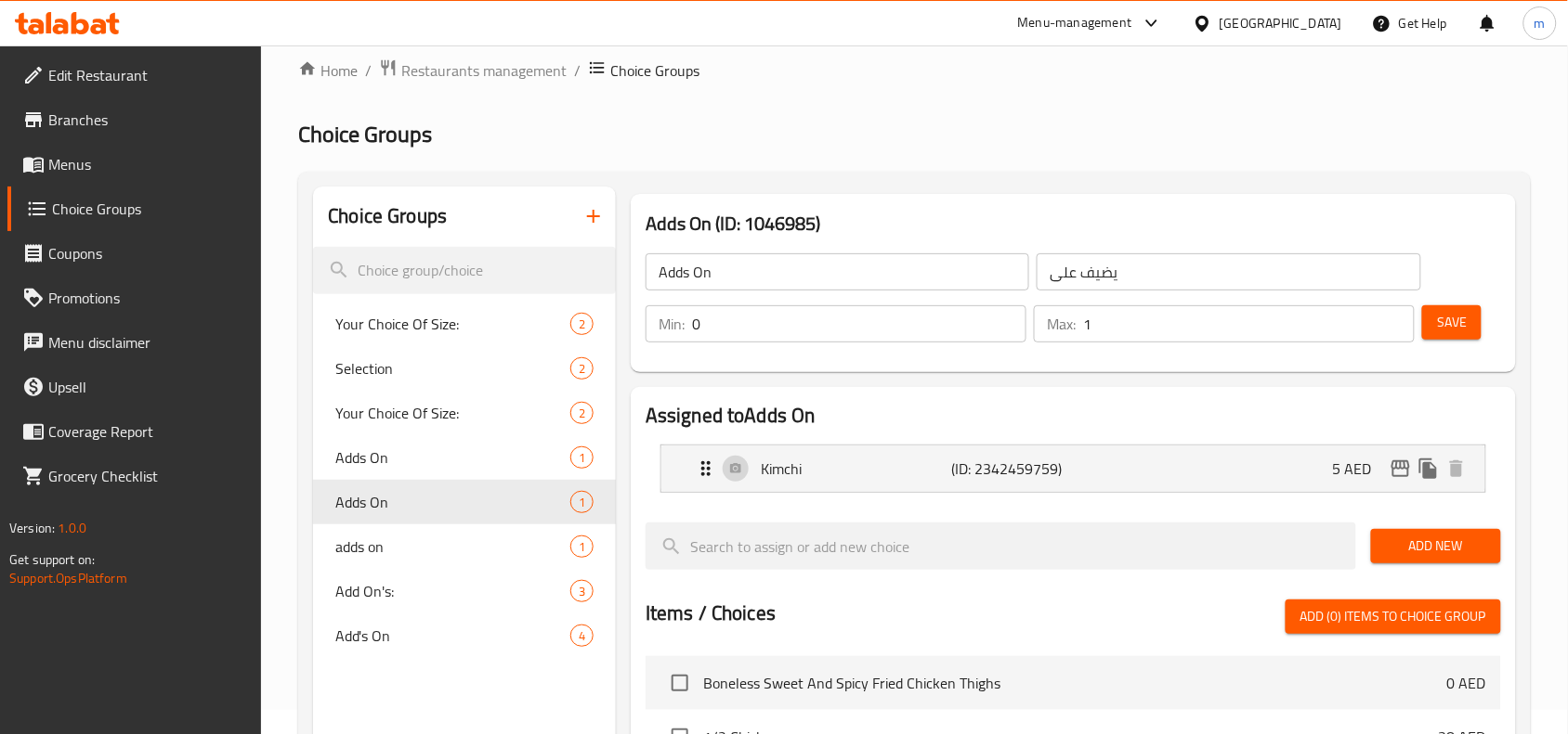
scroll to position [0, 0]
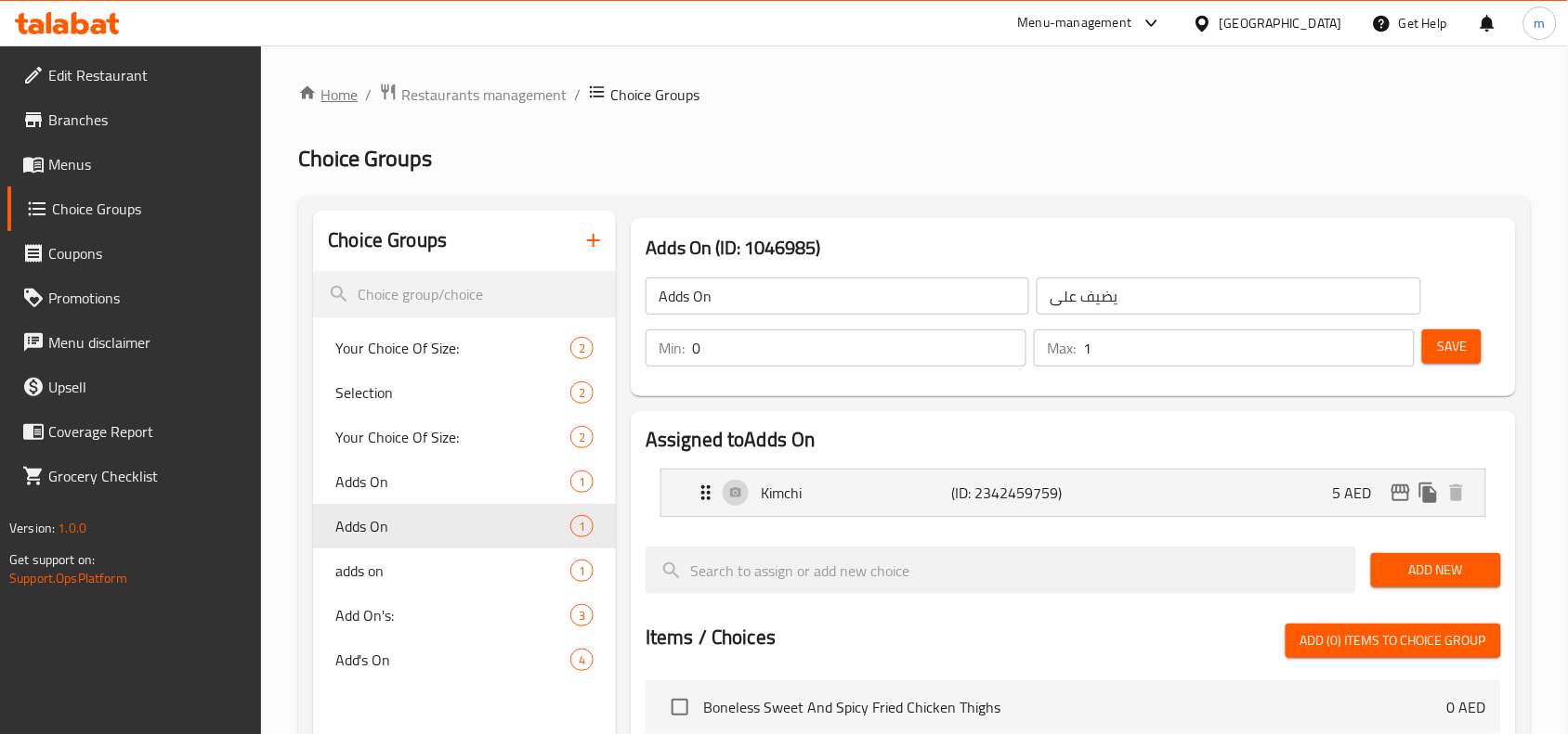
click at [337, 96] on link "Home" at bounding box center [328, 95] width 60 height 22
